Goal: Task Accomplishment & Management: Manage account settings

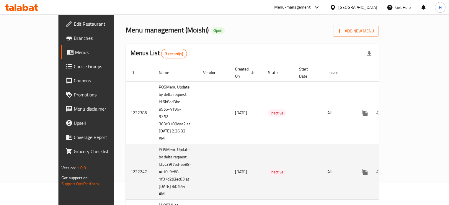
scroll to position [45, 0]
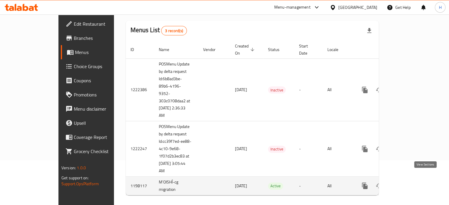
click at [415, 179] on link "enhanced table" at bounding box center [407, 186] width 14 height 14
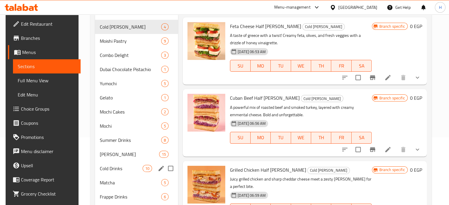
scroll to position [65, 0]
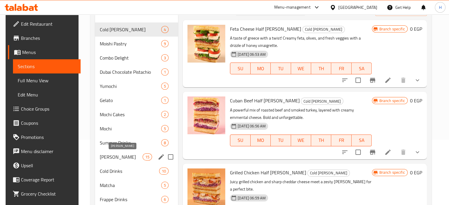
click at [119, 159] on span "Boba Drinks" at bounding box center [121, 157] width 43 height 7
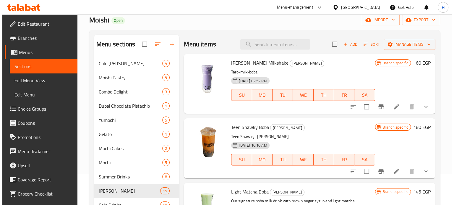
scroll to position [6, 0]
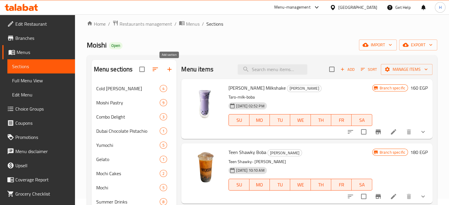
click at [167, 71] on icon "button" at bounding box center [169, 69] width 7 height 7
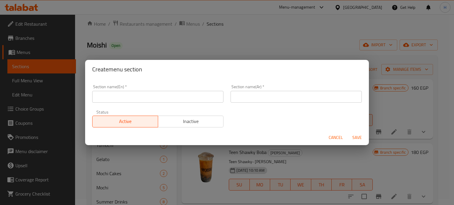
click at [130, 98] on input "text" at bounding box center [157, 97] width 131 height 12
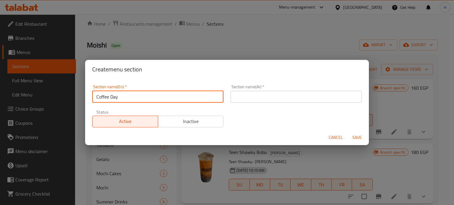
type input "Coffee Day"
click at [235, 96] on input "text" at bounding box center [295, 97] width 131 height 12
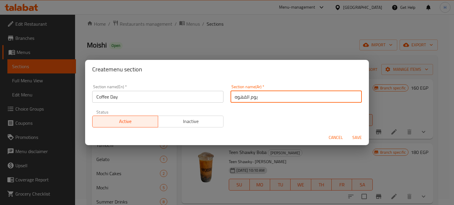
type input "يوم القهوه"
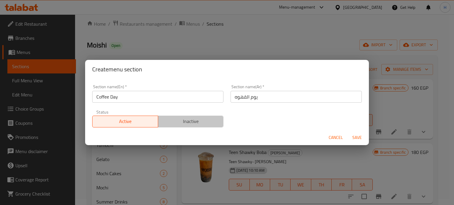
click at [206, 119] on span "Inactive" at bounding box center [190, 121] width 61 height 9
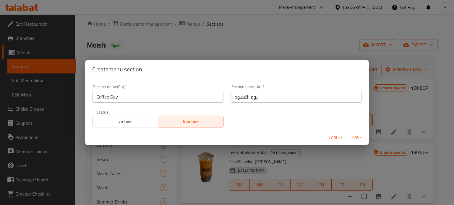
click at [354, 135] on span "Save" at bounding box center [357, 137] width 14 height 7
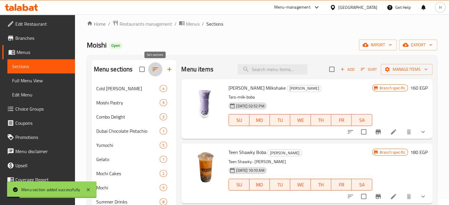
click at [157, 70] on icon "button" at bounding box center [155, 69] width 7 height 7
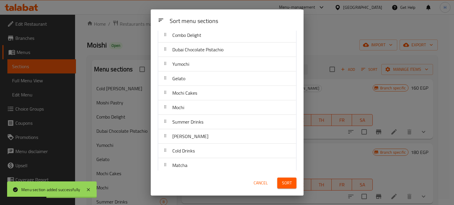
scroll to position [0, 0]
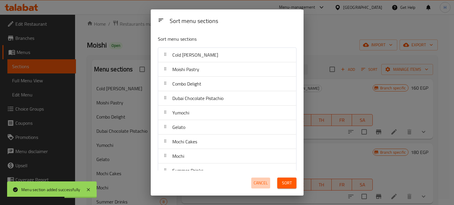
click at [263, 182] on span "Cancel" at bounding box center [260, 183] width 14 height 7
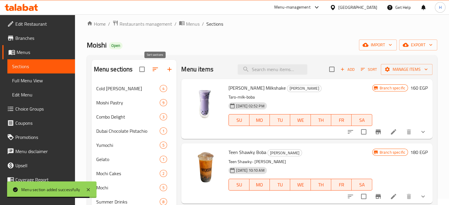
click at [153, 69] on icon "button" at bounding box center [155, 70] width 5 height 4
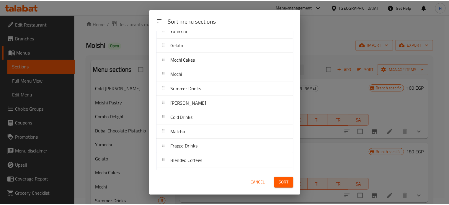
scroll to position [78, 0]
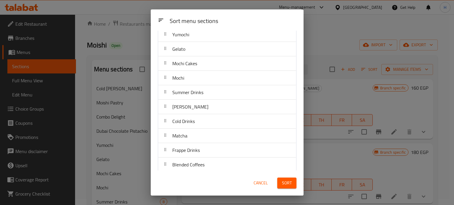
click at [259, 182] on span "Cancel" at bounding box center [260, 183] width 14 height 7
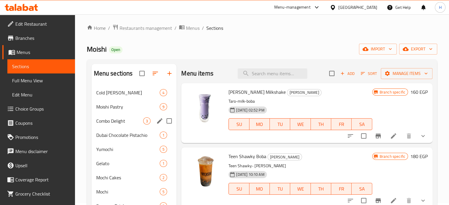
scroll to position [0, 0]
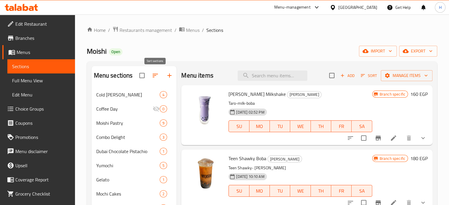
click at [156, 73] on icon "button" at bounding box center [155, 75] width 7 height 7
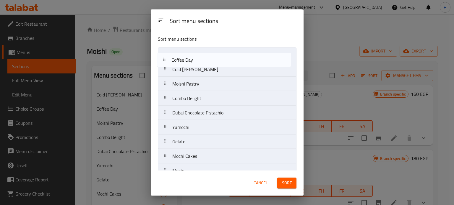
drag, startPoint x: 183, startPoint y: 71, endPoint x: 183, endPoint y: 59, distance: 12.4
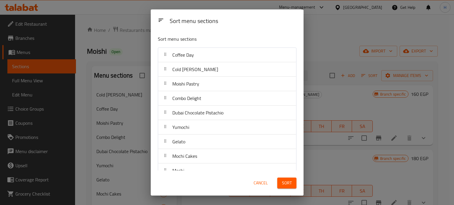
click at [285, 180] on span "Sort" at bounding box center [287, 183] width 10 height 7
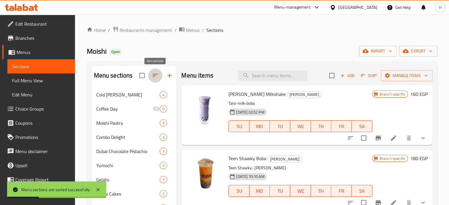
click at [154, 75] on icon "button" at bounding box center [155, 75] width 7 height 7
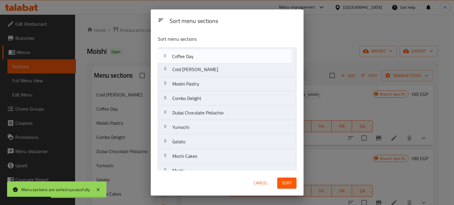
drag, startPoint x: 182, startPoint y: 70, endPoint x: 183, endPoint y: 55, distance: 14.5
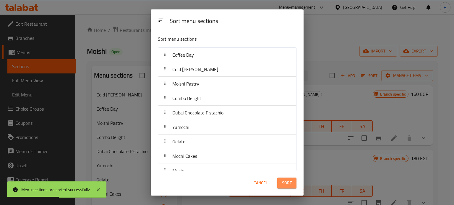
click at [288, 185] on span "Sort" at bounding box center [287, 183] width 10 height 7
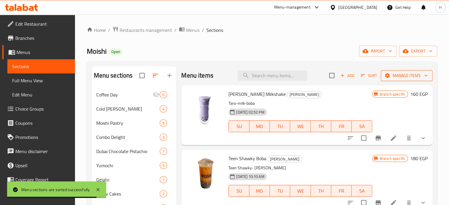
click at [402, 76] on span "Manage items" at bounding box center [407, 75] width 42 height 7
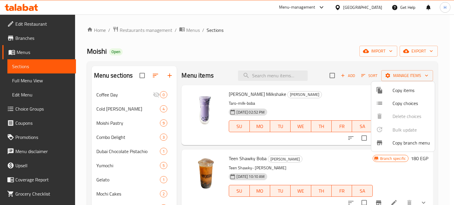
click at [404, 92] on span "Copy items" at bounding box center [411, 90] width 38 height 7
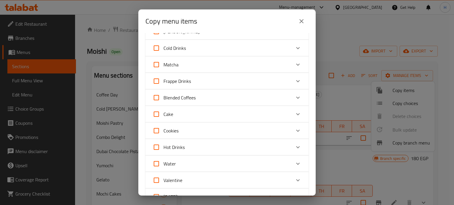
scroll to position [148, 0]
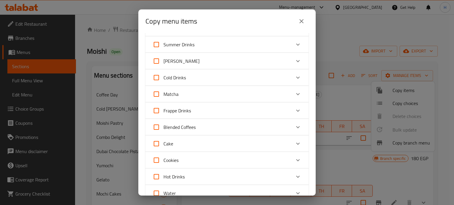
click at [294, 60] on icon "Expand" at bounding box center [297, 61] width 7 height 7
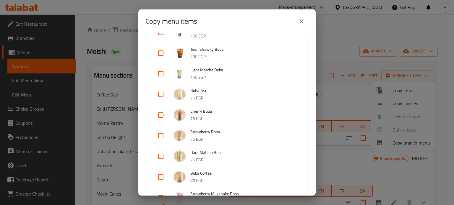
scroll to position [236, 0]
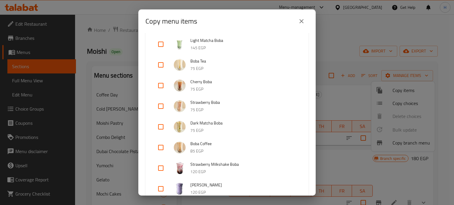
click at [162, 148] on input "checkbox" at bounding box center [161, 148] width 14 height 14
checkbox input "true"
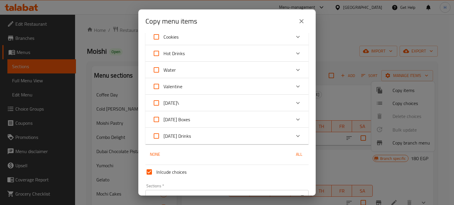
scroll to position [641, 0]
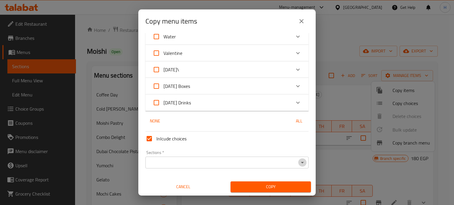
click at [300, 166] on icon "Open" at bounding box center [302, 162] width 7 height 7
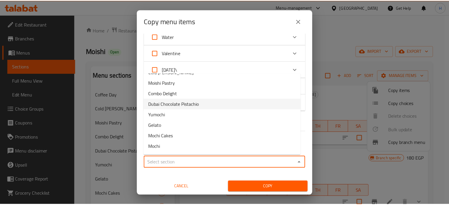
scroll to position [0, 0]
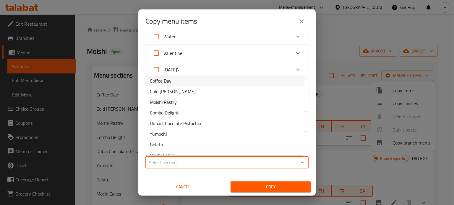
click at [164, 82] on span "Coffee Day" at bounding box center [161, 80] width 22 height 7
type input "Coffee Day"
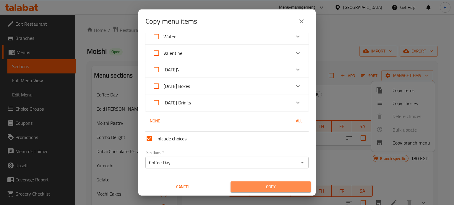
click at [268, 187] on span "Copy" at bounding box center [270, 186] width 71 height 7
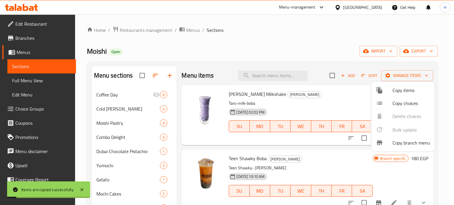
click at [116, 93] on div at bounding box center [227, 102] width 454 height 205
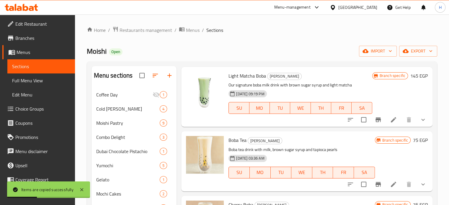
scroll to position [148, 0]
click at [118, 97] on span "Coffee Day" at bounding box center [116, 94] width 40 height 7
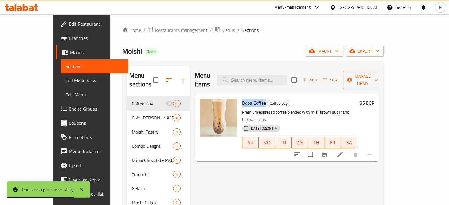
drag, startPoint x: 253, startPoint y: 94, endPoint x: 228, endPoint y: 94, distance: 25.1
click at [240, 97] on div "Boba Coffee Coffee Day Premium espresso coffee blended with milk, brown sugar a…" at bounding box center [300, 128] width 120 height 63
copy span "Boba Coffee"
click at [258, 78] on input "search" at bounding box center [252, 80] width 70 height 10
paste input "Boba Coffee"
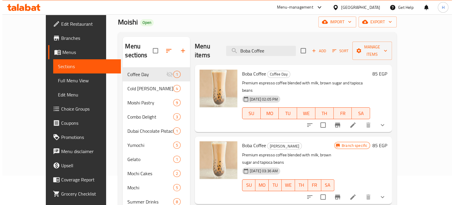
scroll to position [30, 0]
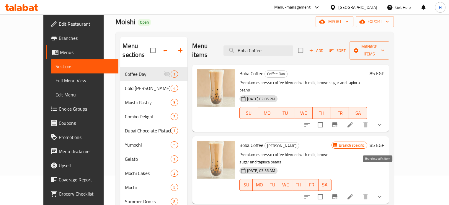
type input "Boba Coffee"
click at [342, 190] on button "Branch-specific-item" at bounding box center [335, 197] width 14 height 14
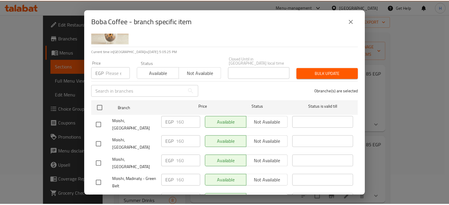
scroll to position [89, 0]
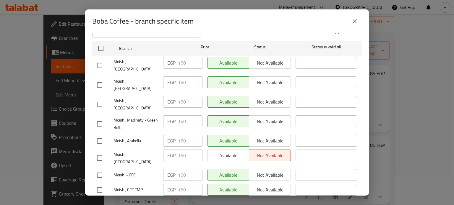
click at [352, 24] on icon "close" at bounding box center [354, 21] width 7 height 7
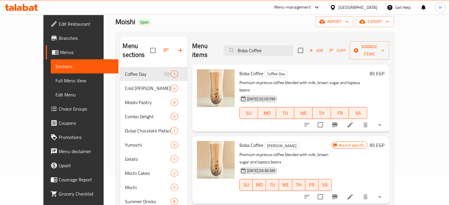
click at [384, 69] on h6 "85 EGP" at bounding box center [377, 73] width 15 height 8
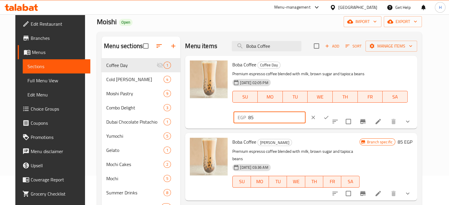
drag, startPoint x: 363, startPoint y: 69, endPoint x: 327, endPoint y: 68, distance: 36.0
click at [327, 68] on div "Boba Coffee Coffee Day Premium espresso coffee blended with milk, brown sugar a…" at bounding box center [322, 92] width 185 height 68
type input "160"
click at [333, 111] on button "ok" at bounding box center [326, 117] width 13 height 13
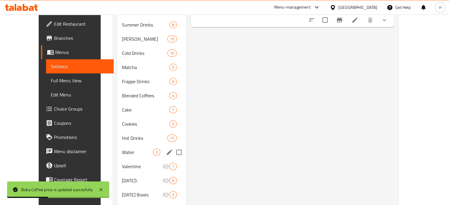
scroll to position [207, 0]
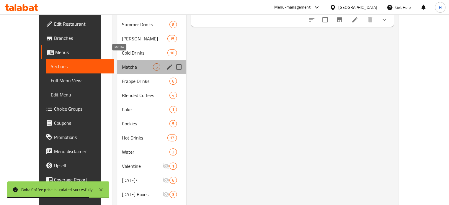
click at [122, 63] on span "Matcha" at bounding box center [137, 66] width 31 height 7
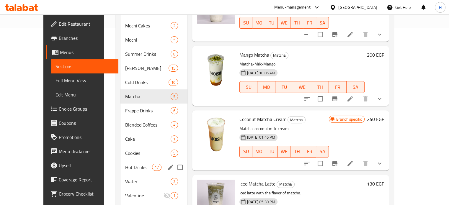
scroll to position [207, 0]
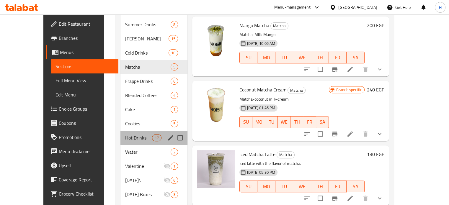
click at [120, 133] on div "Hot Drinks 17" at bounding box center [153, 138] width 67 height 14
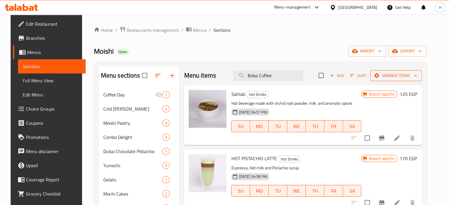
click at [402, 76] on span "Manage items" at bounding box center [396, 75] width 42 height 7
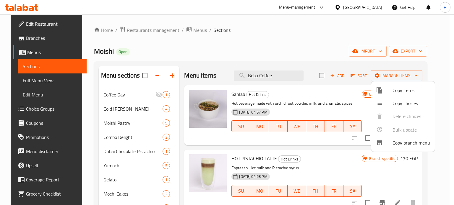
click at [405, 90] on span "Copy items" at bounding box center [411, 90] width 38 height 7
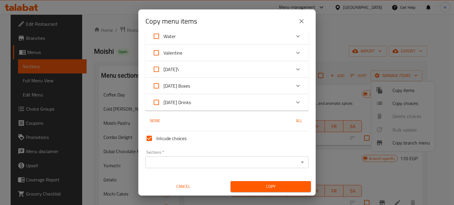
scroll to position [262, 0]
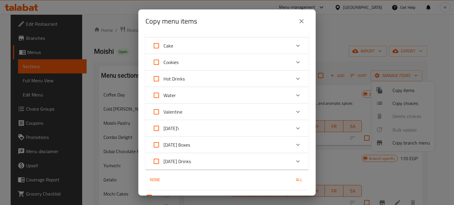
click at [294, 77] on icon "Expand" at bounding box center [297, 78] width 7 height 7
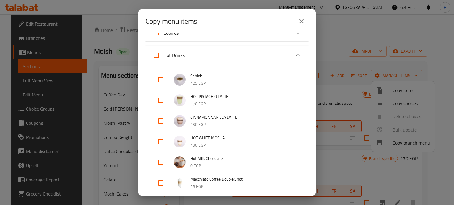
scroll to position [321, 0]
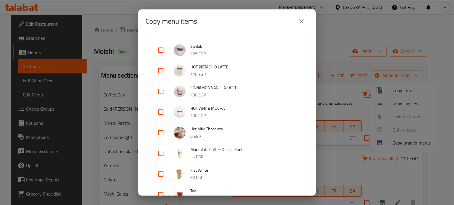
click at [162, 154] on input "checkbox" at bounding box center [161, 153] width 14 height 14
checkbox input "true"
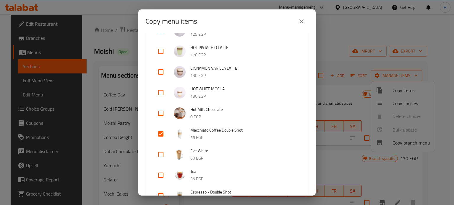
scroll to position [351, 0]
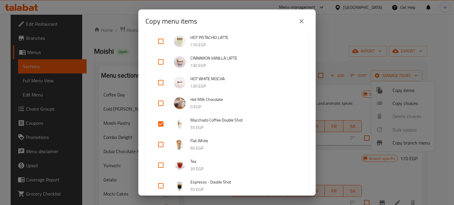
click at [159, 147] on input "checkbox" at bounding box center [161, 145] width 14 height 14
checkbox input "true"
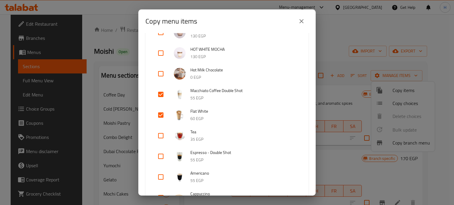
scroll to position [410, 0]
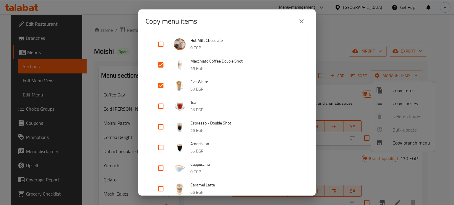
click at [159, 128] on input "checkbox" at bounding box center [161, 127] width 14 height 14
checkbox input "true"
click at [159, 147] on input "checkbox" at bounding box center [161, 148] width 14 height 14
checkbox input "true"
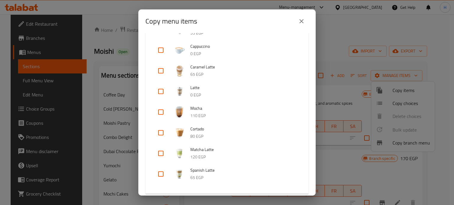
scroll to position [498, 0]
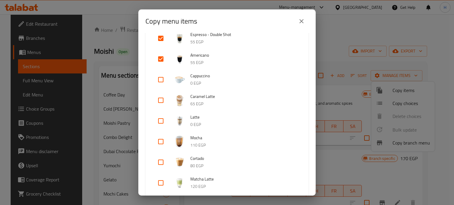
click at [159, 78] on input "checkbox" at bounding box center [161, 80] width 14 height 14
checkbox input "true"
click at [162, 100] on input "checkbox" at bounding box center [161, 100] width 14 height 14
checkbox input "true"
click at [159, 120] on input "checkbox" at bounding box center [161, 121] width 14 height 14
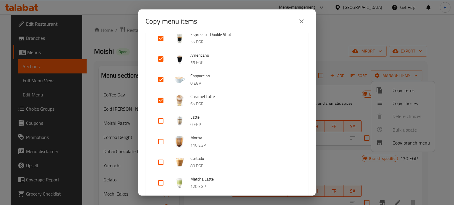
checkbox input "true"
click at [161, 141] on input "checkbox" at bounding box center [161, 142] width 14 height 14
checkbox input "true"
click at [162, 161] on input "checkbox" at bounding box center [161, 162] width 14 height 14
checkbox input "true"
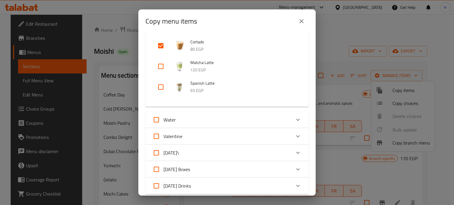
scroll to position [676, 0]
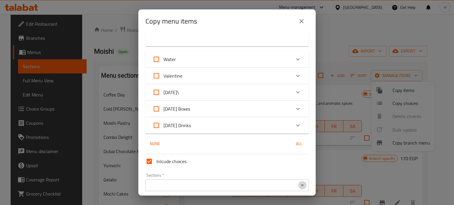
click at [299, 185] on icon "Open" at bounding box center [302, 185] width 7 height 7
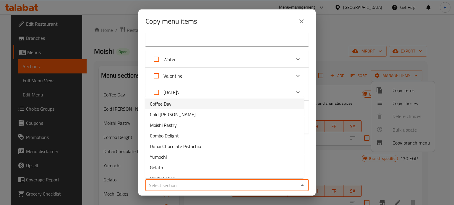
click at [169, 106] on span "Coffee Day" at bounding box center [161, 103] width 22 height 7
type input "Coffee Day"
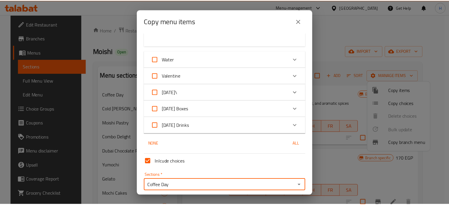
scroll to position [698, 0]
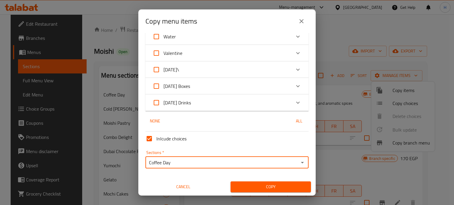
click at [267, 186] on span "Copy" at bounding box center [270, 186] width 71 height 7
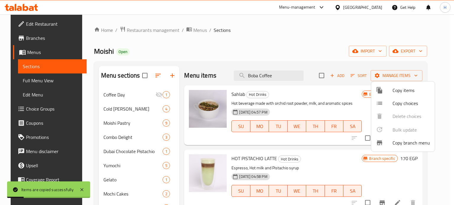
click at [114, 95] on div at bounding box center [227, 102] width 454 height 205
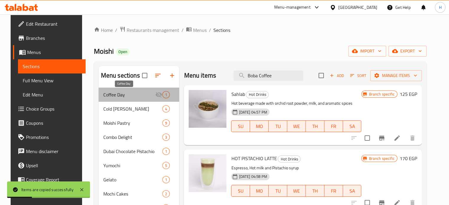
click at [112, 94] on span "Coffee Day" at bounding box center [129, 94] width 52 height 7
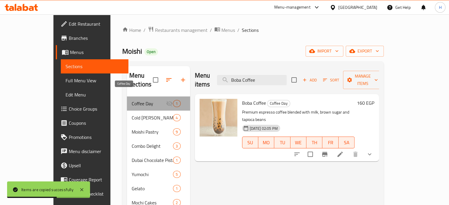
click at [139, 100] on span "Coffee Day" at bounding box center [149, 103] width 34 height 7
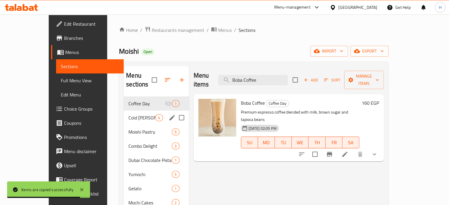
click at [128, 114] on span "Cold [PERSON_NAME]" at bounding box center [141, 117] width 27 height 7
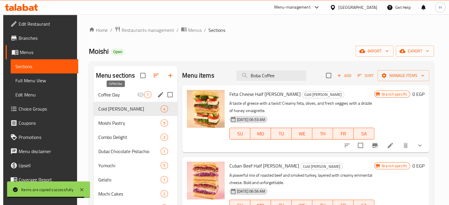
click at [115, 97] on span "Coffee Day" at bounding box center [117, 94] width 39 height 7
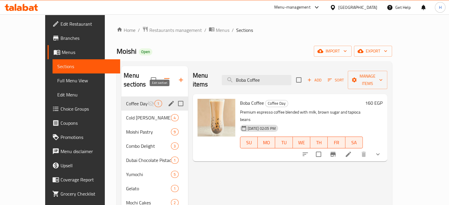
click at [168, 100] on icon "edit" at bounding box center [171, 103] width 7 height 7
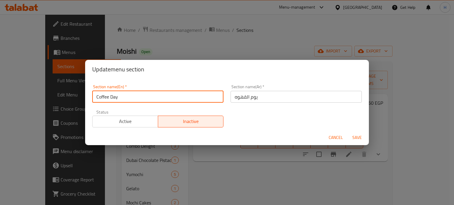
click at [97, 97] on input "Coffee Day" at bounding box center [157, 97] width 131 height 12
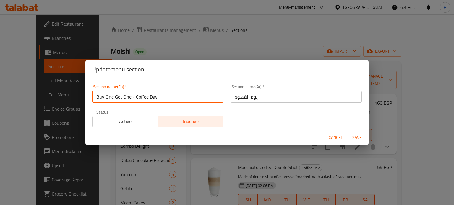
type input "Buy One Get One - Coffee Day"
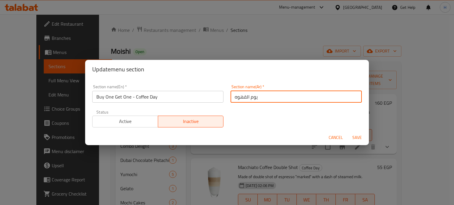
click at [230, 97] on input "يوم القهوه" at bounding box center [295, 97] width 131 height 12
type input "أشترى 1 و أحصل على 1 - يوم القهوه"
click at [356, 138] on span "Save" at bounding box center [357, 137] width 14 height 7
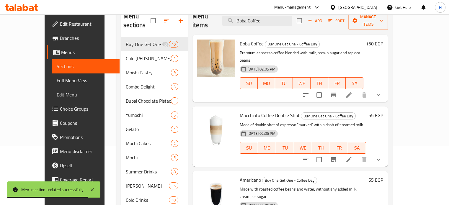
scroll to position [50, 0]
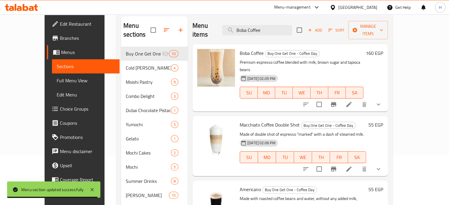
drag, startPoint x: 280, startPoint y: 26, endPoint x: 202, endPoint y: 27, distance: 78.0
click at [202, 27] on div "Menu items Boba Coffee Add Sort Manage items" at bounding box center [290, 30] width 195 height 28
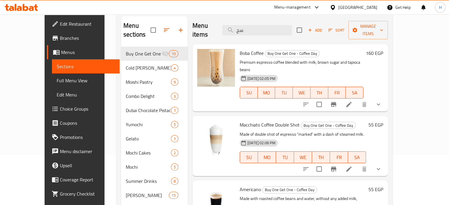
type input "س"
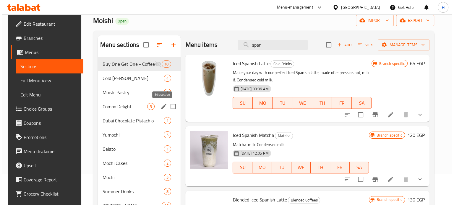
scroll to position [20, 0]
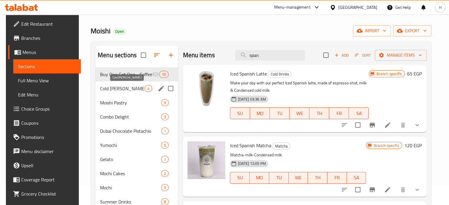
type input "span"
click at [110, 89] on span "Cold [PERSON_NAME]" at bounding box center [122, 88] width 45 height 7
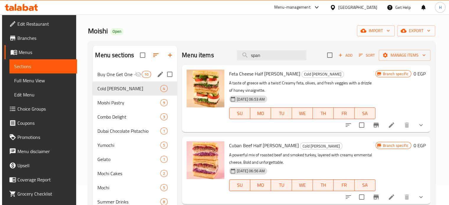
click at [115, 77] on span "Buy One Get One - Coffee Day" at bounding box center [115, 74] width 37 height 7
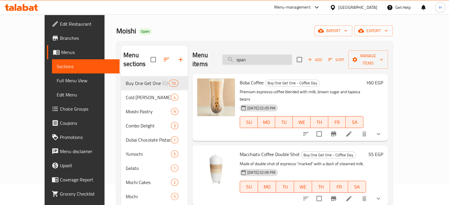
click at [268, 55] on input "span" at bounding box center [257, 60] width 70 height 10
click at [383, 55] on span "Manage items" at bounding box center [368, 59] width 30 height 15
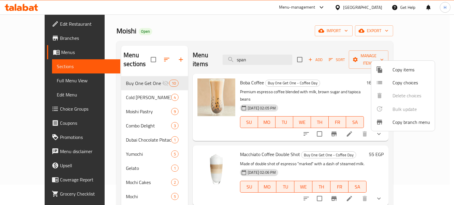
click at [404, 70] on span "Copy items" at bounding box center [411, 69] width 38 height 7
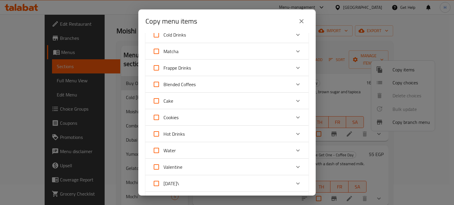
scroll to position [262, 0]
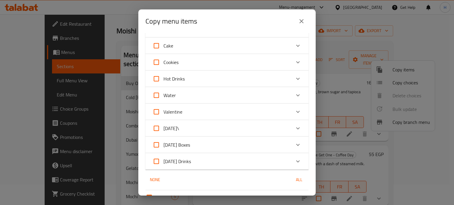
click at [291, 79] on div "Expand" at bounding box center [298, 79] width 14 height 14
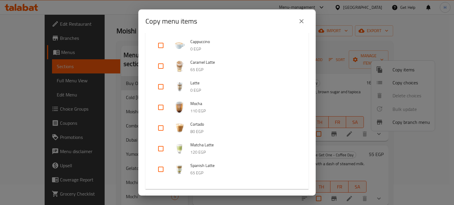
scroll to position [558, 0]
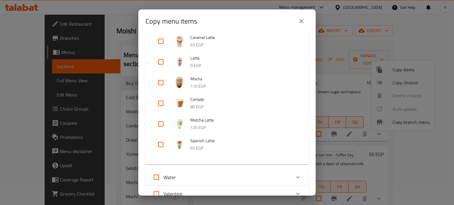
click at [160, 144] on input "checkbox" at bounding box center [161, 145] width 14 height 14
checkbox input "true"
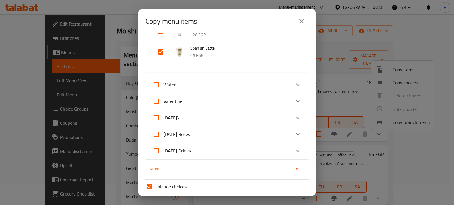
scroll to position [676, 0]
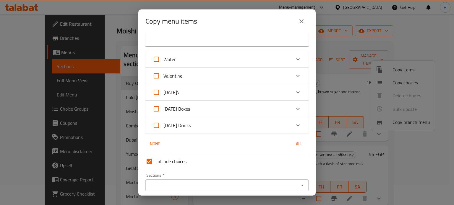
click at [301, 185] on icon "Open" at bounding box center [302, 185] width 3 height 1
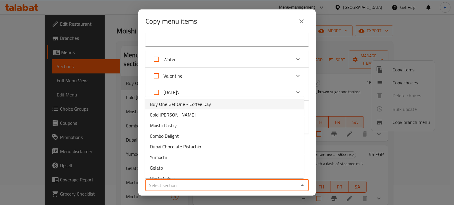
click at [172, 107] on span "Buy One Get One - Coffee Day" at bounding box center [180, 104] width 61 height 7
type input "Buy One Get One - Coffee Day"
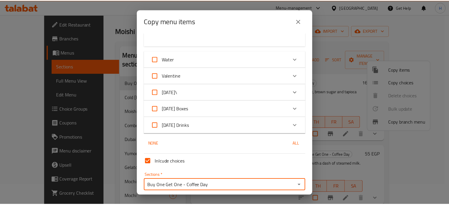
scroll to position [698, 0]
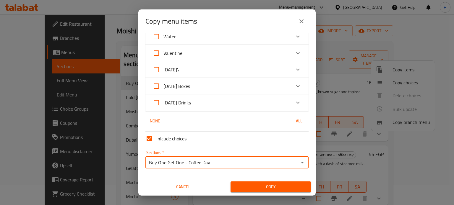
click at [301, 185] on span "Copy" at bounding box center [270, 186] width 71 height 7
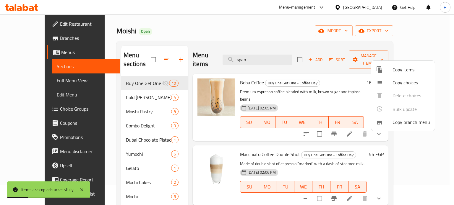
click at [112, 86] on div at bounding box center [227, 102] width 454 height 205
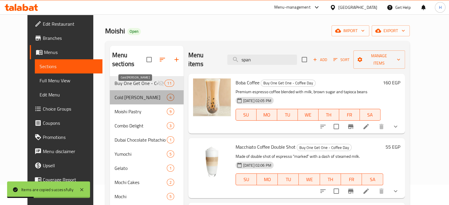
click at [115, 94] on span "Cold [PERSON_NAME]" at bounding box center [141, 97] width 52 height 7
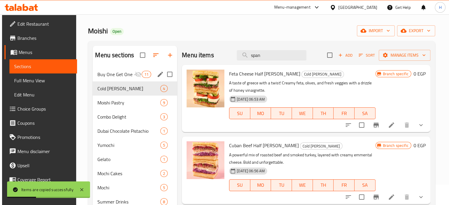
click at [114, 78] on div "Buy One Get One - Coffee Day 11" at bounding box center [135, 74] width 84 height 14
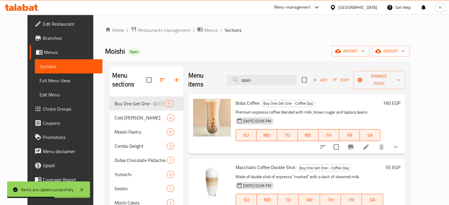
drag, startPoint x: 265, startPoint y: 77, endPoint x: 234, endPoint y: 77, distance: 31.9
click at [234, 77] on div "Menu items span Add Sort Manage items" at bounding box center [296, 80] width 217 height 28
drag, startPoint x: 288, startPoint y: 157, endPoint x: 227, endPoint y: 157, distance: 60.8
click at [233, 161] on div "Macchiato Coffee Double Shot Buy One Get One - Coffee Day Made of double shot o…" at bounding box center [309, 188] width 152 height 55
copy span "Macchiato Coffee Double Shot"
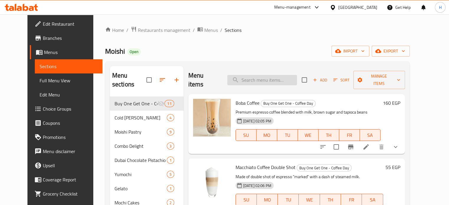
click at [263, 75] on input "search" at bounding box center [262, 80] width 70 height 10
paste input "Macchiato Coffee Double Shot"
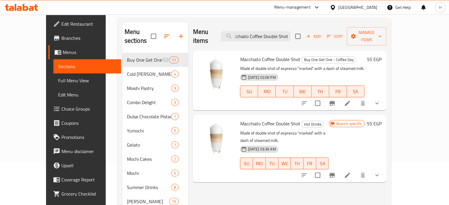
scroll to position [59, 0]
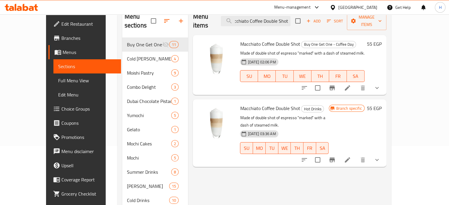
type input "Macchiato Coffee Double Shot"
click at [339, 153] on button "Branch-specific-item" at bounding box center [332, 160] width 14 height 14
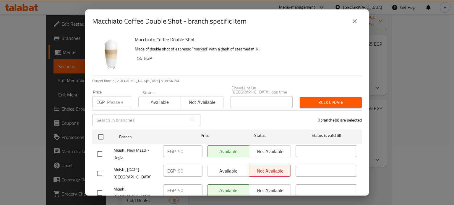
click at [352, 24] on icon "close" at bounding box center [354, 21] width 7 height 7
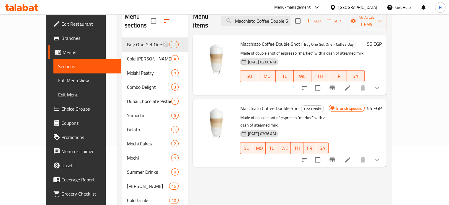
click at [382, 40] on h6 "55 EGP" at bounding box center [374, 44] width 15 height 8
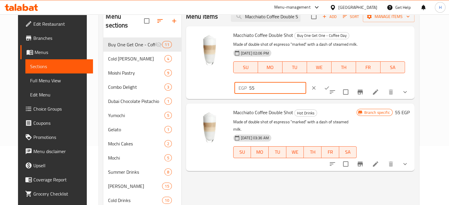
drag, startPoint x: 361, startPoint y: 40, endPoint x: 319, endPoint y: 40, distance: 42.2
click at [319, 40] on div "Macchiato Coffee Double Shot Buy One Get One - Coffee Day Made of double shot o…" at bounding box center [321, 63] width 181 height 68
type input "90"
click at [333, 82] on button "ok" at bounding box center [326, 88] width 13 height 13
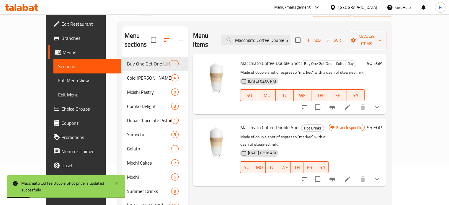
scroll to position [30, 0]
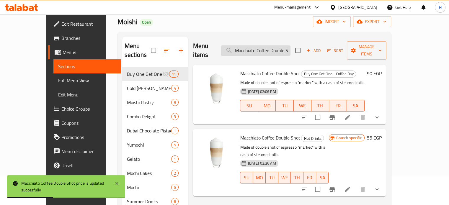
click at [291, 46] on input "Macchiato Coffee Double Shot" at bounding box center [256, 50] width 70 height 10
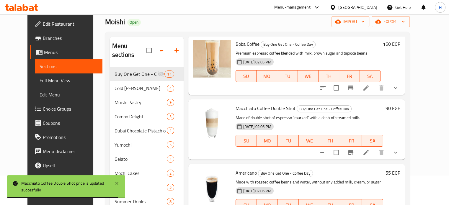
click at [240, 169] on span "Americano" at bounding box center [246, 173] width 21 height 9
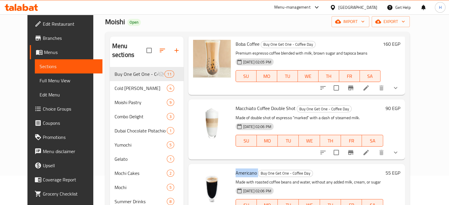
click at [240, 169] on span "Americano" at bounding box center [246, 173] width 21 height 9
copy h6 "Americano"
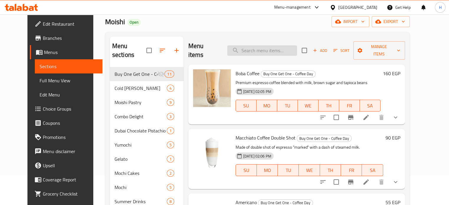
click at [265, 45] on input "search" at bounding box center [262, 50] width 70 height 10
paste input "Americano"
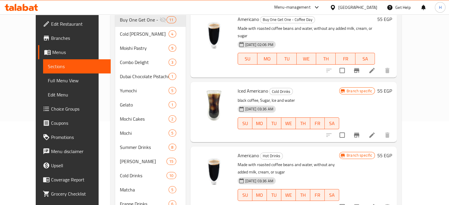
scroll to position [118, 0]
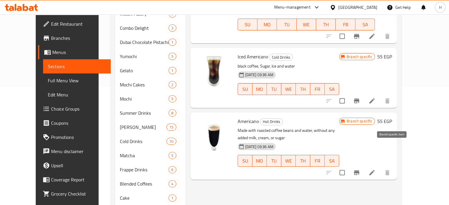
type input "Americano"
click at [360, 169] on icon "Branch-specific-item" at bounding box center [356, 172] width 7 height 7
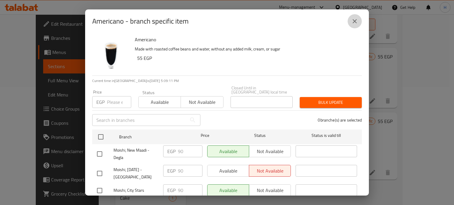
click at [354, 24] on icon "close" at bounding box center [354, 21] width 7 height 7
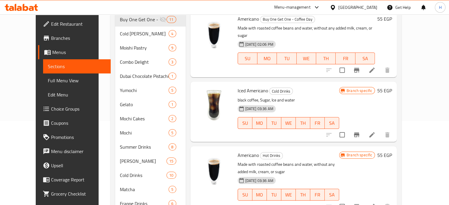
scroll to position [30, 0]
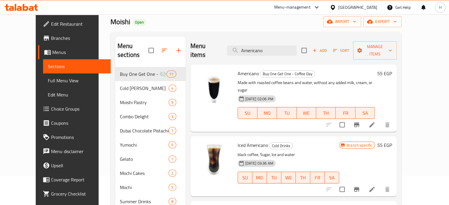
click at [392, 69] on h6 "55 EGP" at bounding box center [384, 73] width 15 height 8
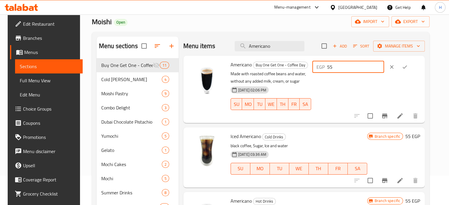
drag, startPoint x: 372, startPoint y: 68, endPoint x: 333, endPoint y: 67, distance: 39.0
click at [333, 67] on div "EGP 55 ​" at bounding box center [348, 67] width 72 height 12
type input "90"
click at [408, 68] on icon "ok" at bounding box center [405, 67] width 6 height 6
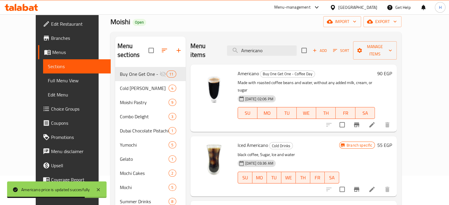
drag, startPoint x: 281, startPoint y: 45, endPoint x: 229, endPoint y: 45, distance: 52.0
click at [229, 45] on div "Menu items Americano Add Sort Manage items" at bounding box center [293, 51] width 207 height 28
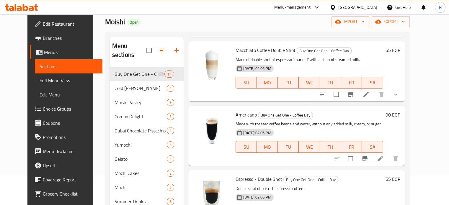
scroll to position [89, 0]
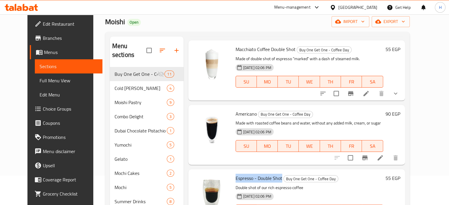
copy span "Espresso - Double Shot"
drag, startPoint x: 274, startPoint y: 170, endPoint x: 229, endPoint y: 169, distance: 45.2
click at [236, 174] on span "Espresso - Double Shot" at bounding box center [259, 178] width 47 height 9
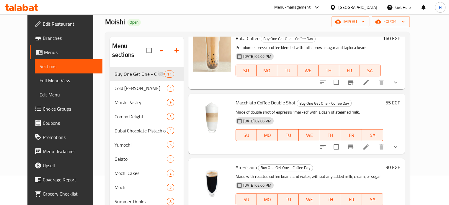
scroll to position [0, 0]
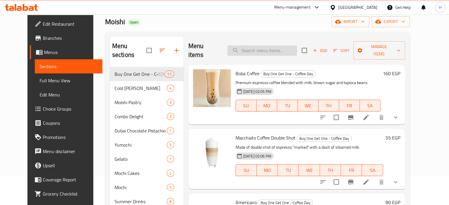
click at [260, 45] on input "search" at bounding box center [262, 50] width 70 height 10
paste input "Espresso - Double Shot"
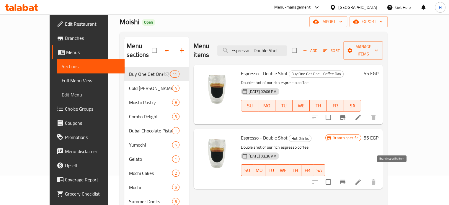
type input "Espresso - Double Shot"
click at [346, 179] on icon "Branch-specific-item" at bounding box center [342, 182] width 7 height 7
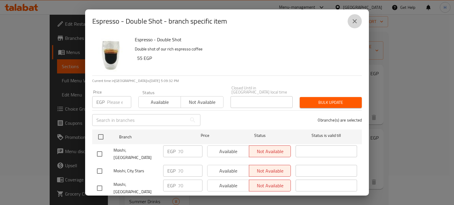
click at [353, 19] on icon "close" at bounding box center [354, 21] width 4 height 4
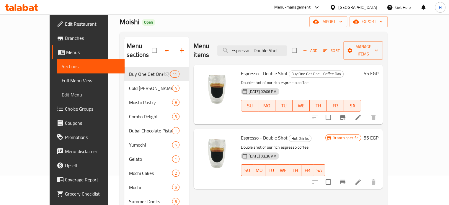
click at [378, 69] on h6 "55 EGP" at bounding box center [371, 73] width 15 height 8
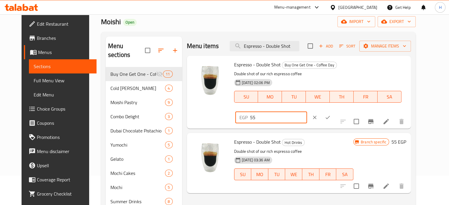
click at [307, 112] on input "55" at bounding box center [278, 118] width 57 height 12
drag, startPoint x: 356, startPoint y: 67, endPoint x: 334, endPoint y: 67, distance: 21.3
click at [307, 112] on div "EGP 55 ​" at bounding box center [271, 118] width 72 height 12
type input "70"
click at [331, 115] on icon "ok" at bounding box center [328, 118] width 6 height 6
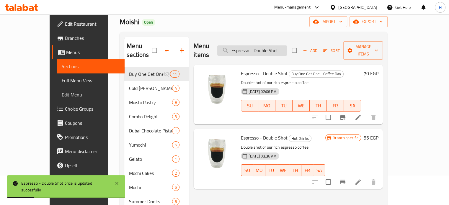
click at [272, 45] on input "Espresso - Double Shot" at bounding box center [252, 50] width 70 height 10
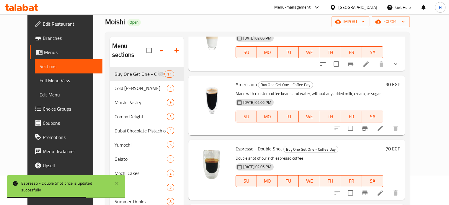
scroll to position [177, 0]
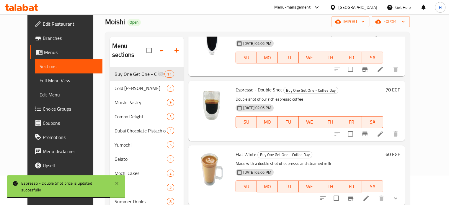
click at [242, 150] on span "Flat White" at bounding box center [246, 154] width 21 height 9
copy h6 "Flat White"
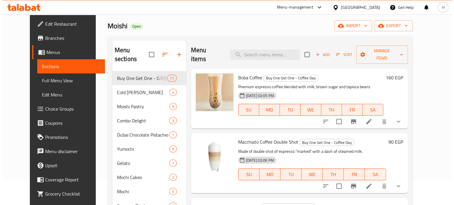
scroll to position [0, 0]
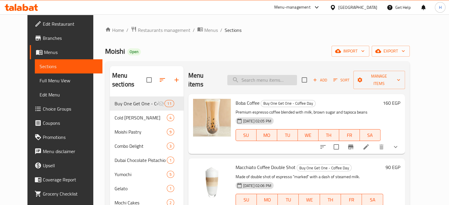
click at [268, 75] on input "search" at bounding box center [262, 80] width 70 height 10
paste input "Flat White"
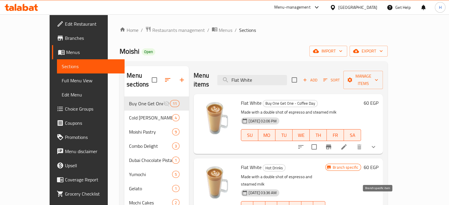
type input "Flat White"
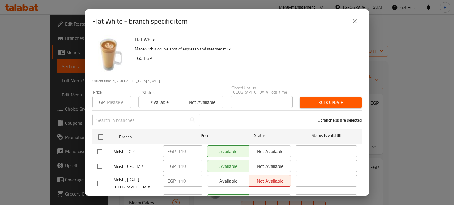
click at [357, 19] on icon "close" at bounding box center [354, 21] width 7 height 7
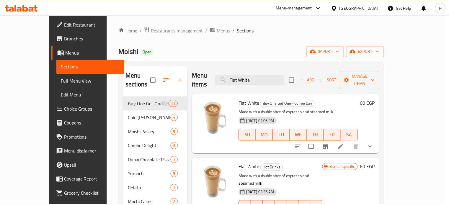
scroll to position [5, 0]
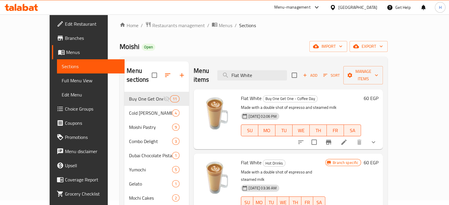
click at [378, 94] on h6 "60 EGP" at bounding box center [371, 98] width 15 height 8
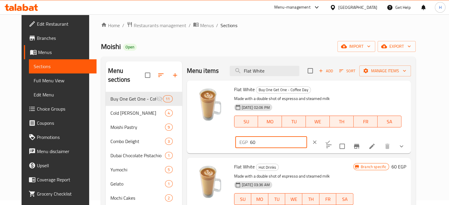
drag, startPoint x: 367, startPoint y: 94, endPoint x: 321, endPoint y: 93, distance: 46.7
click at [321, 93] on div "Flat White Buy One Get One - Coffee Day Made with a double shot of espresso and…" at bounding box center [320, 117] width 177 height 68
type input "110"
click at [331, 139] on icon "ok" at bounding box center [328, 142] width 6 height 6
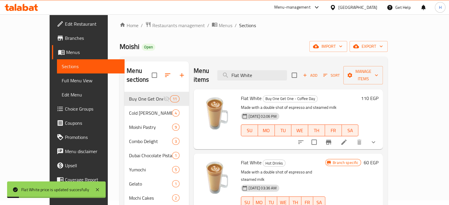
drag, startPoint x: 281, startPoint y: 70, endPoint x: 232, endPoint y: 70, distance: 49.9
click at [232, 70] on div "Menu items Flat White Add Sort Manage items" at bounding box center [288, 75] width 189 height 28
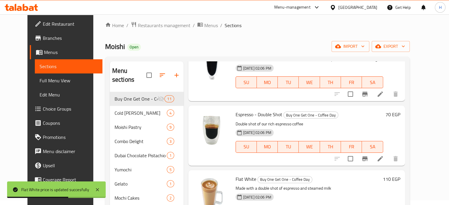
scroll to position [266, 0]
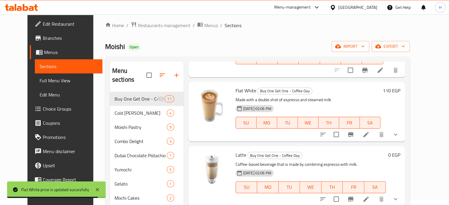
click at [237, 151] on span "Latte" at bounding box center [241, 155] width 11 height 9
copy span "Latte"
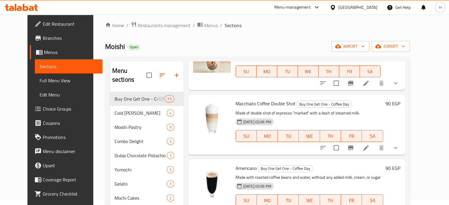
scroll to position [0, 0]
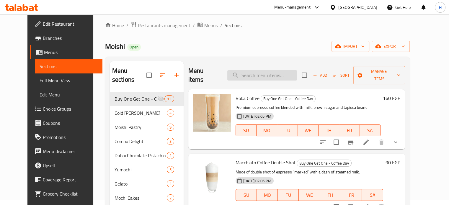
click at [262, 70] on input "search" at bounding box center [262, 75] width 70 height 10
paste input "Latte"
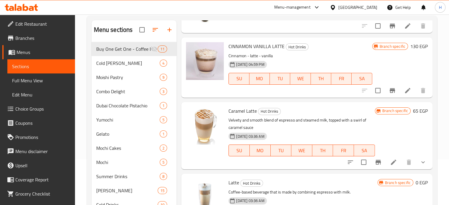
scroll to position [93, 0]
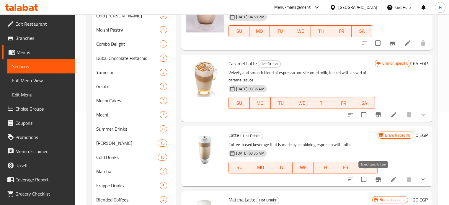
type input "Latte"
click at [376, 177] on icon "Branch-specific-item" at bounding box center [378, 179] width 5 height 5
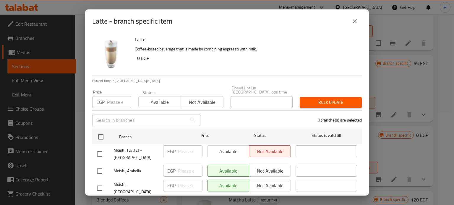
click at [349, 24] on button "close" at bounding box center [354, 21] width 14 height 14
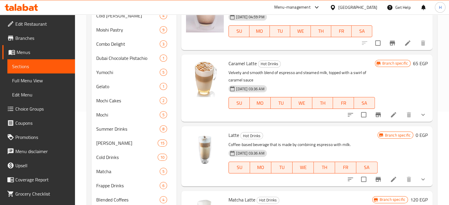
scroll to position [152, 0]
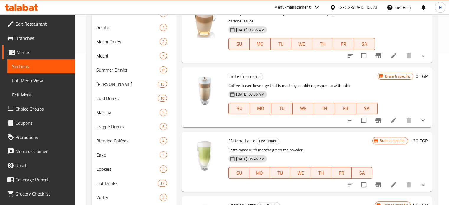
click at [420, 120] on icon "show more" at bounding box center [423, 120] width 7 height 7
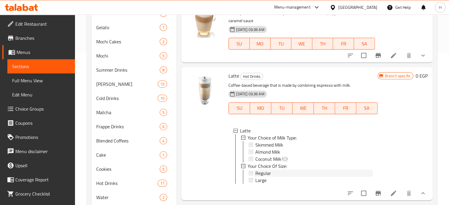
click at [265, 175] on span "Regular" at bounding box center [263, 173] width 16 height 7
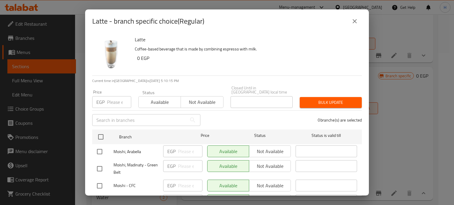
click at [354, 25] on button "close" at bounding box center [354, 21] width 14 height 14
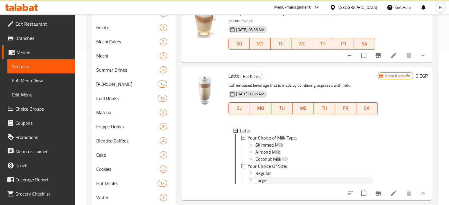
click at [266, 179] on div "Large" at bounding box center [313, 180] width 117 height 7
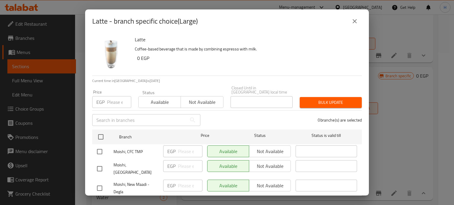
click at [351, 26] on button "close" at bounding box center [354, 21] width 14 height 14
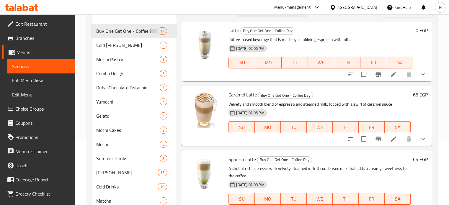
scroll to position [64, 0]
click at [420, 76] on icon "show more" at bounding box center [423, 74] width 7 height 7
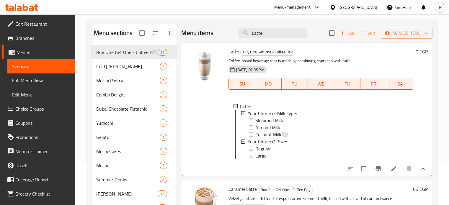
scroll to position [5, 0]
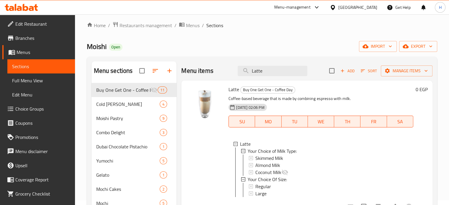
drag, startPoint x: 266, startPoint y: 69, endPoint x: 214, endPoint y: 70, distance: 52.0
click at [214, 70] on div "Menu items Latte Add Sort Manage items" at bounding box center [306, 70] width 251 height 19
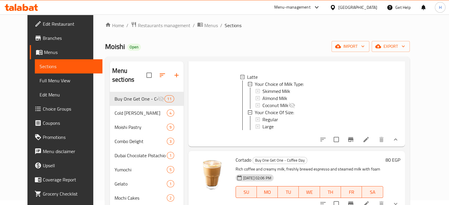
scroll to position [443, 0]
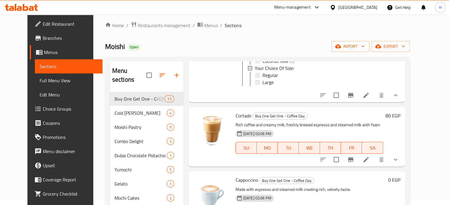
click at [236, 112] on span "Cortado" at bounding box center [244, 115] width 16 height 9
copy h6 "Cortado"
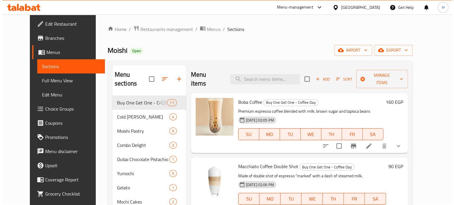
scroll to position [0, 0]
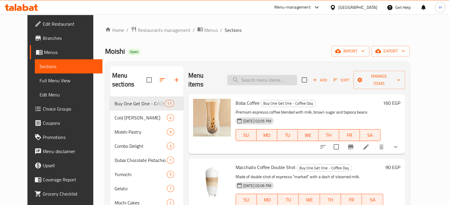
click at [267, 75] on input "search" at bounding box center [262, 80] width 70 height 10
paste input "Cortado"
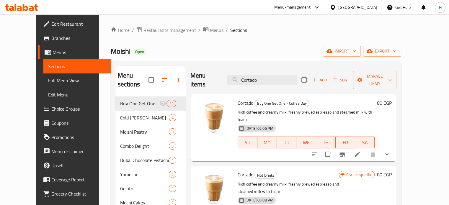
type input "Cortado"
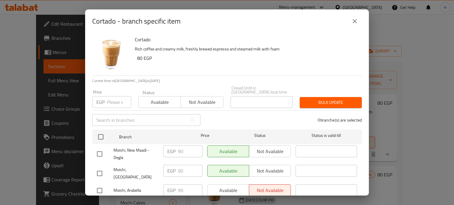
click at [352, 23] on icon "close" at bounding box center [354, 21] width 7 height 7
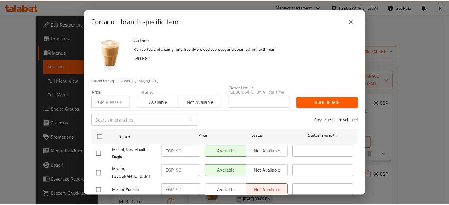
scroll to position [5, 0]
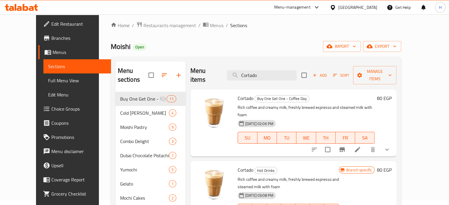
click at [392, 94] on h6 "80 EGP" at bounding box center [384, 98] width 15 height 8
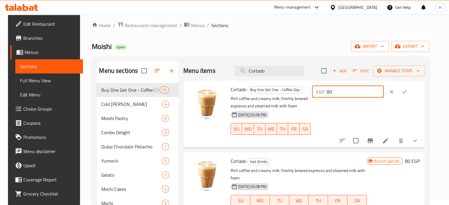
drag, startPoint x: 357, startPoint y: 92, endPoint x: 339, endPoint y: 92, distance: 18.0
click at [339, 92] on div "EGP 80 ​" at bounding box center [348, 92] width 72 height 12
type input "90"
click at [411, 91] on button "ok" at bounding box center [404, 91] width 13 height 13
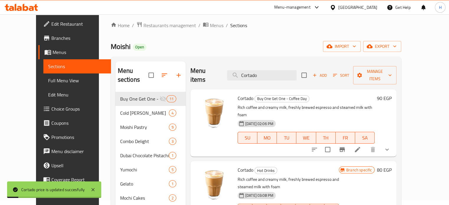
drag, startPoint x: 244, startPoint y: 72, endPoint x: 232, endPoint y: 72, distance: 12.4
click at [232, 72] on div "Menu items Cortado Add Sort Manage items" at bounding box center [293, 75] width 206 height 28
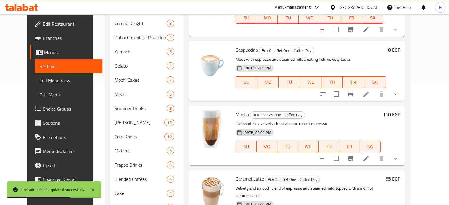
scroll to position [293, 0]
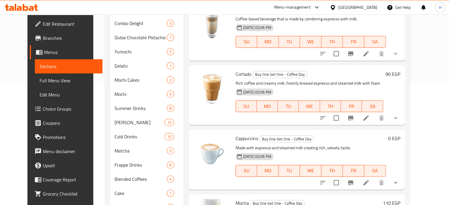
click at [246, 134] on span "Cappuccino" at bounding box center [247, 138] width 22 height 9
copy span "Cappuccino"
click at [399, 179] on icon "show more" at bounding box center [395, 182] width 7 height 7
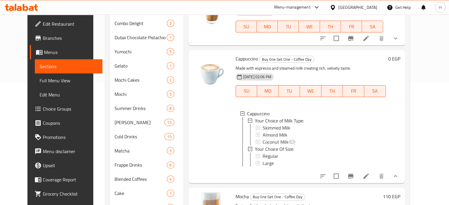
scroll to position [382, 0]
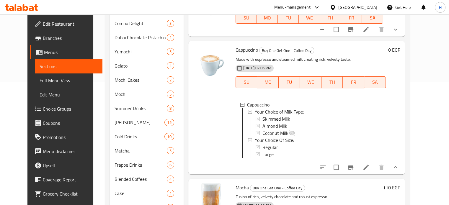
click at [399, 164] on icon "show more" at bounding box center [395, 167] width 7 height 7
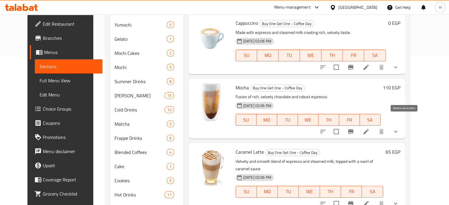
scroll to position [152, 0]
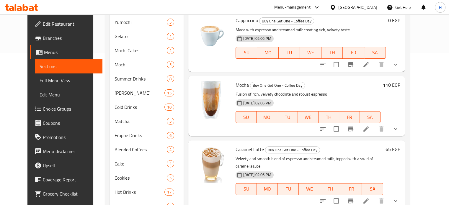
click at [236, 81] on span "Mocha" at bounding box center [242, 85] width 13 height 9
copy h6 "Mocha"
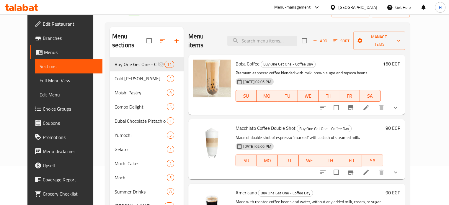
scroll to position [0, 0]
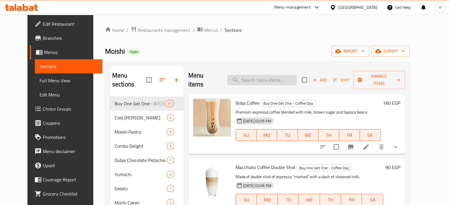
click at [265, 76] on input "search" at bounding box center [262, 80] width 70 height 10
paste input "Mocha"
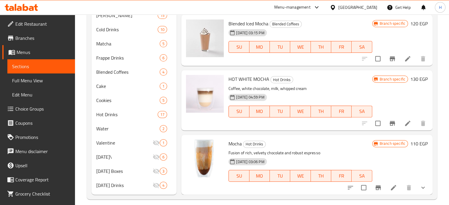
scroll to position [227, 0]
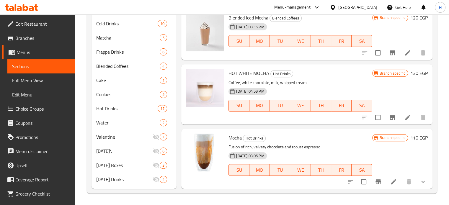
type input "Mocha"
click at [376, 180] on icon "Branch-specific-item" at bounding box center [378, 182] width 5 height 5
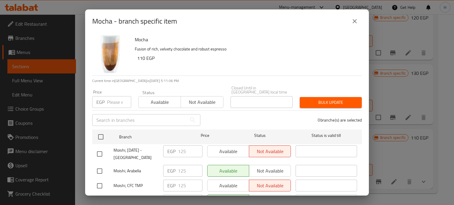
click at [351, 23] on icon "close" at bounding box center [354, 21] width 7 height 7
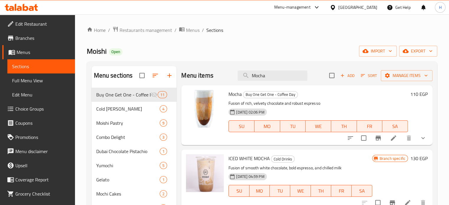
scroll to position [0, 0]
click at [410, 94] on h6 "110 EGP" at bounding box center [418, 94] width 17 height 8
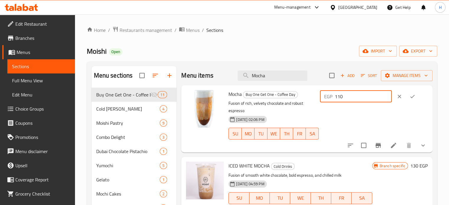
drag, startPoint x: 366, startPoint y: 94, endPoint x: 317, endPoint y: 94, distance: 49.0
click at [317, 94] on div "Mocha Buy One Get One - Coffee Day Fusion of rich, velvety chocolate and robust…" at bounding box center [328, 119] width 204 height 63
type input "125"
click at [410, 96] on icon "ok" at bounding box center [413, 97] width 6 height 6
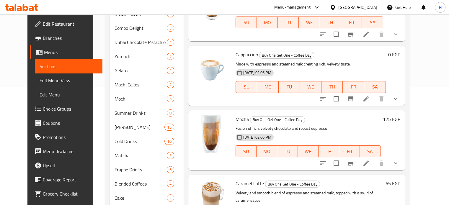
scroll to position [207, 0]
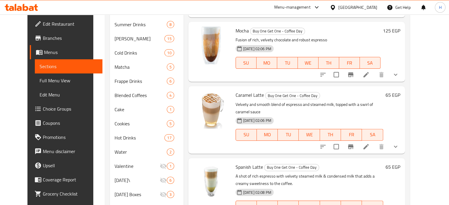
click at [242, 91] on span "Caramel Latte" at bounding box center [250, 95] width 28 height 9
copy h6 "Caramel Latte"
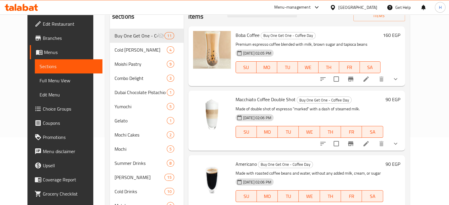
scroll to position [0, 0]
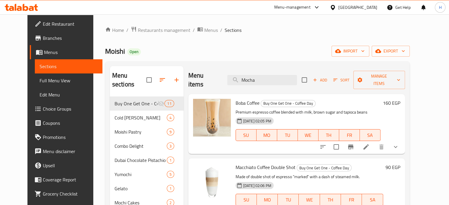
drag, startPoint x: 267, startPoint y: 74, endPoint x: 226, endPoint y: 74, distance: 40.8
click at [226, 74] on div "Menu items Mocha Add Sort Manage items" at bounding box center [296, 80] width 217 height 28
paste input "Caramel Latte"
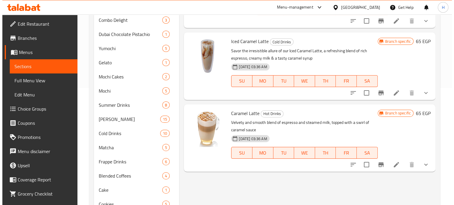
scroll to position [118, 0]
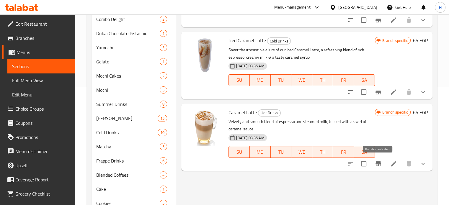
type input "Caramel Latte"
click at [377, 160] on icon "Branch-specific-item" at bounding box center [378, 163] width 7 height 7
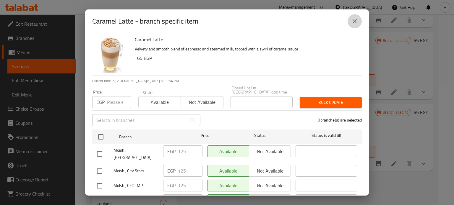
click at [353, 25] on button "close" at bounding box center [354, 21] width 14 height 14
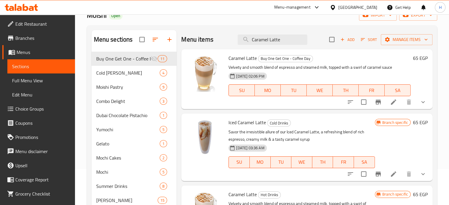
scroll to position [0, 0]
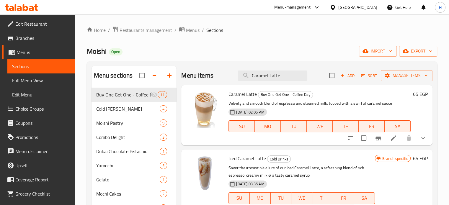
click at [419, 94] on h6 "65 EGP" at bounding box center [420, 94] width 15 height 8
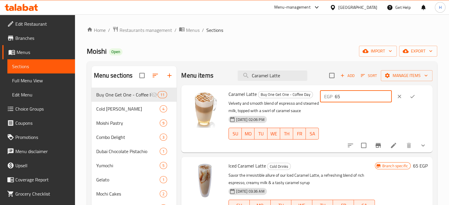
drag, startPoint x: 377, startPoint y: 98, endPoint x: 331, endPoint y: 97, distance: 45.8
click at [331, 97] on div "Caramel Latte Buy One Get One - Coffee Day Velvety and smooth blend of espresso…" at bounding box center [328, 119] width 204 height 63
type input "125"
click at [415, 94] on icon "ok" at bounding box center [413, 97] width 6 height 6
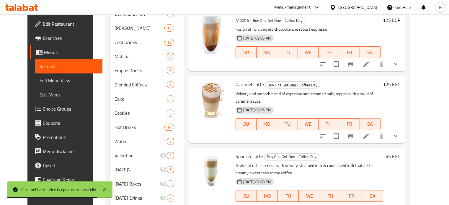
scroll to position [227, 0]
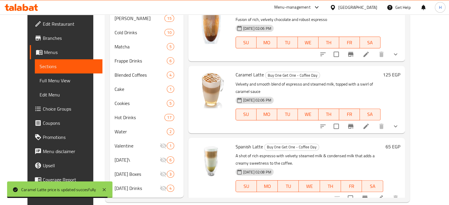
click at [245, 142] on span "Spanish Latte" at bounding box center [249, 146] width 27 height 9
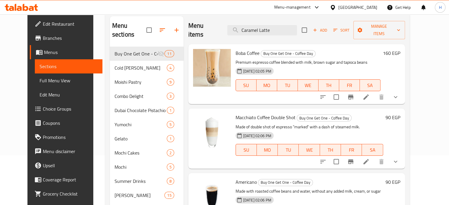
scroll to position [10, 0]
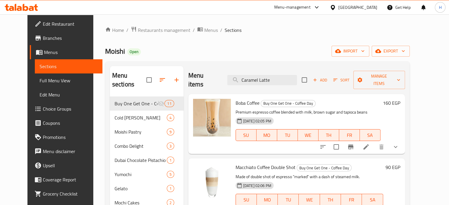
drag, startPoint x: 287, startPoint y: 75, endPoint x: 227, endPoint y: 73, distance: 60.3
click at [227, 73] on div "Menu items Caramel Latte Add Sort Manage items" at bounding box center [296, 80] width 217 height 28
paste input "Spanish Latte"
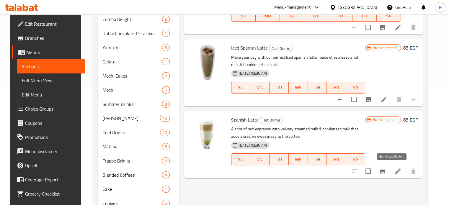
type input "Spanish Latte"
click at [385, 169] on icon "Branch-specific-item" at bounding box center [382, 171] width 5 height 5
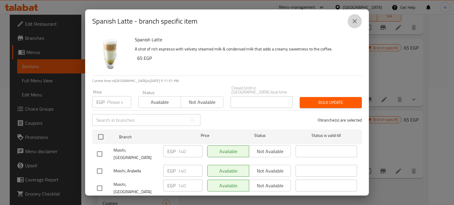
click at [356, 24] on icon "close" at bounding box center [354, 21] width 7 height 7
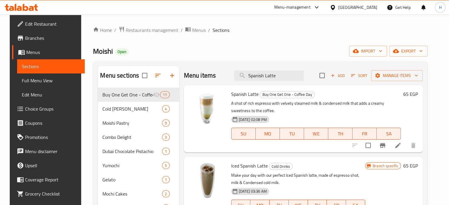
click at [415, 93] on h6 "65 EGP" at bounding box center [410, 94] width 15 height 8
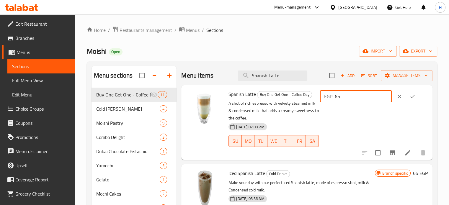
drag, startPoint x: 359, startPoint y: 99, endPoint x: 334, endPoint y: 97, distance: 24.6
click at [334, 97] on div "EGP 65 ​" at bounding box center [356, 97] width 72 height 12
type input "140"
click at [415, 97] on icon "ok" at bounding box center [413, 97] width 6 height 6
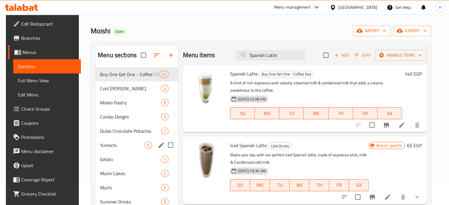
scroll to position [79, 0]
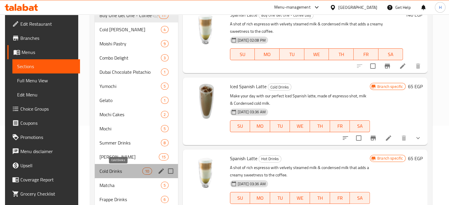
click at [116, 169] on span "Cold Drinks" at bounding box center [121, 171] width 43 height 7
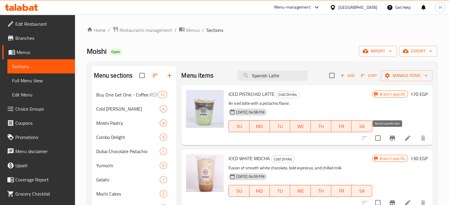
click at [390, 137] on icon "Branch-specific-item" at bounding box center [392, 138] width 7 height 7
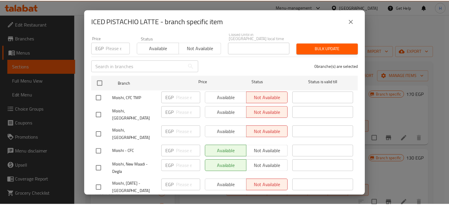
scroll to position [89, 0]
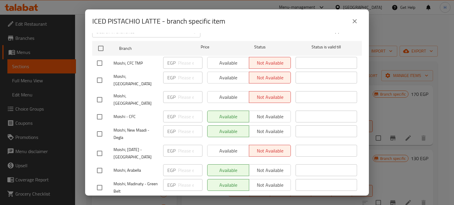
click at [356, 19] on icon "close" at bounding box center [354, 21] width 7 height 7
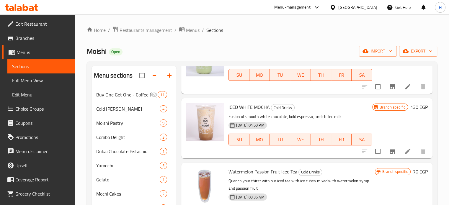
scroll to position [59, 0]
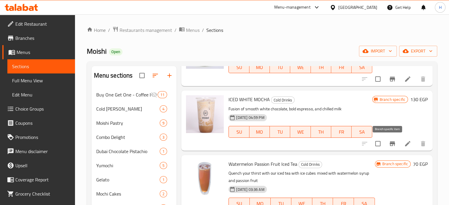
click at [390, 141] on icon "Branch-specific-item" at bounding box center [392, 143] width 5 height 5
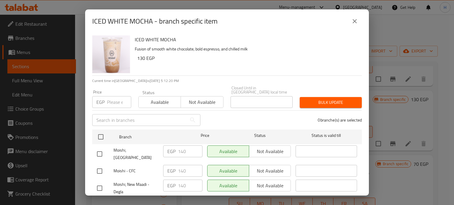
click at [353, 21] on icon "close" at bounding box center [354, 21] width 7 height 7
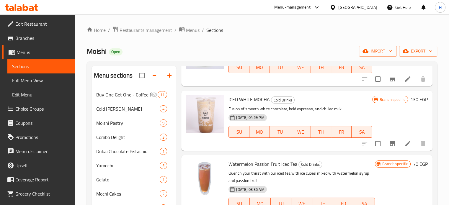
click at [416, 99] on h6 "130 EGP" at bounding box center [418, 99] width 17 height 8
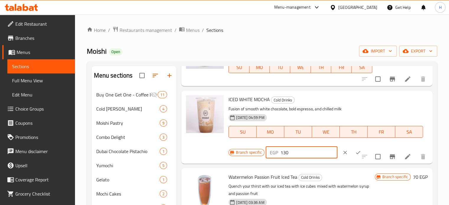
drag, startPoint x: 292, startPoint y: 153, endPoint x: 268, endPoint y: 151, distance: 24.0
click at [268, 151] on div "EGP 130 ​" at bounding box center [302, 153] width 72 height 12
type input "140"
click at [352, 151] on button "ok" at bounding box center [358, 152] width 13 height 13
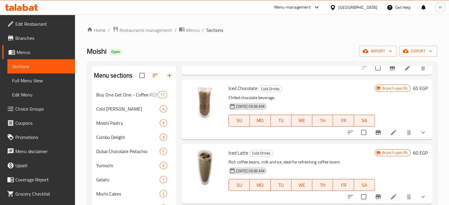
scroll to position [236, 0]
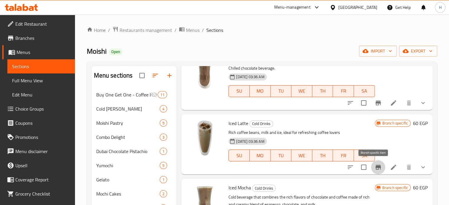
click at [376, 167] on icon "Branch-specific-item" at bounding box center [378, 167] width 5 height 5
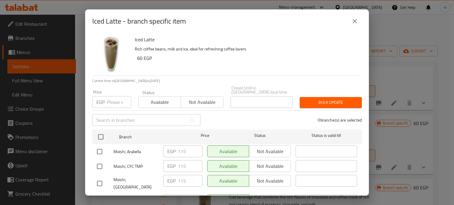
click at [351, 23] on icon "close" at bounding box center [354, 21] width 7 height 7
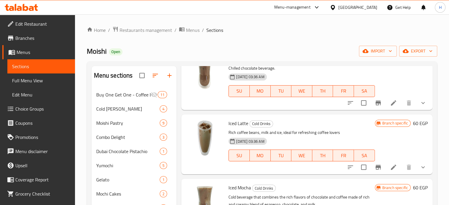
click at [417, 124] on h6 "60 EGP" at bounding box center [420, 123] width 15 height 8
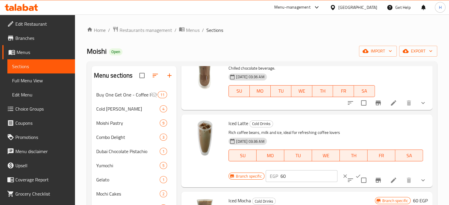
drag, startPoint x: 289, startPoint y: 176, endPoint x: 270, endPoint y: 175, distance: 18.9
click at [270, 175] on div "EGP 60 ​" at bounding box center [302, 176] width 72 height 12
type input "115"
click at [355, 177] on icon "ok" at bounding box center [358, 176] width 6 height 6
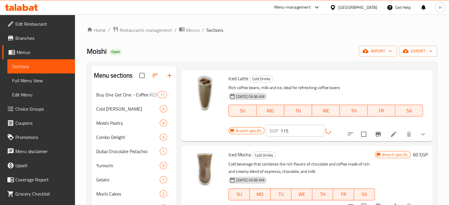
scroll to position [295, 0]
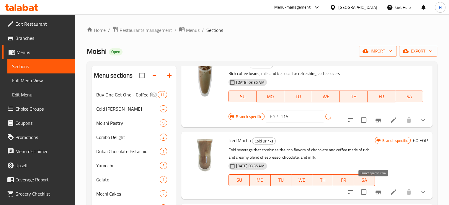
click at [376, 190] on icon "Branch-specific-item" at bounding box center [378, 192] width 5 height 5
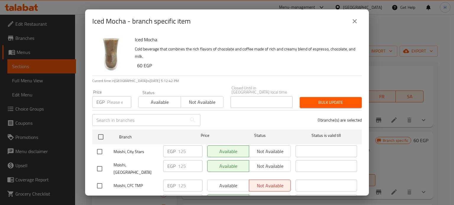
click at [356, 21] on icon "close" at bounding box center [354, 21] width 7 height 7
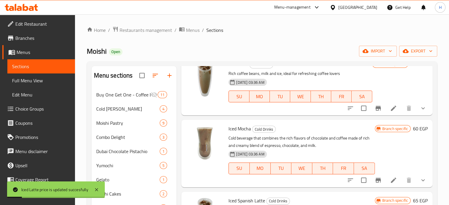
click at [415, 130] on h6 "60 EGP" at bounding box center [420, 129] width 15 height 8
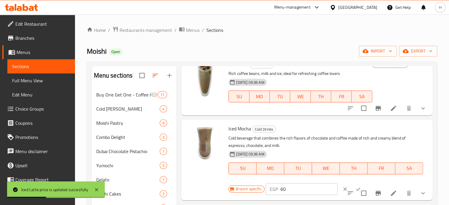
click at [270, 188] on div "EGP 60 ​" at bounding box center [302, 189] width 72 height 12
type input "125"
click at [355, 189] on icon "ok" at bounding box center [358, 189] width 6 height 6
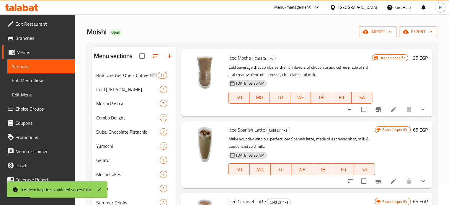
scroll to position [30, 0]
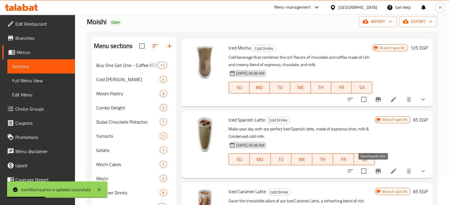
click at [378, 170] on button "Branch-specific-item" at bounding box center [378, 171] width 14 height 14
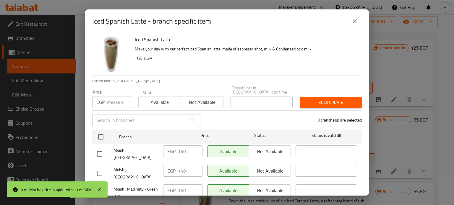
click at [355, 23] on icon "close" at bounding box center [354, 21] width 7 height 7
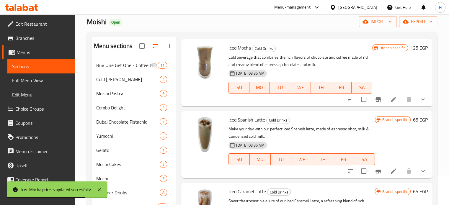
click at [417, 117] on h6 "65 EGP" at bounding box center [420, 120] width 15 height 8
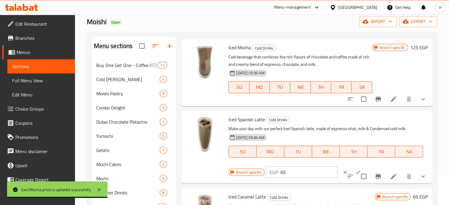
drag, startPoint x: 289, startPoint y: 169, endPoint x: 266, endPoint y: 170, distance: 23.1
click at [266, 170] on div "EGP 65 ​" at bounding box center [302, 173] width 72 height 12
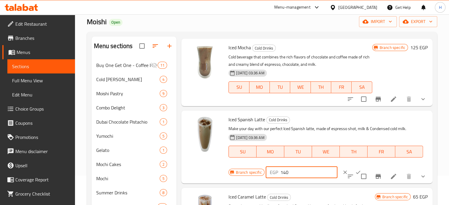
type input "140"
click at [356, 174] on icon "ok" at bounding box center [358, 172] width 4 height 3
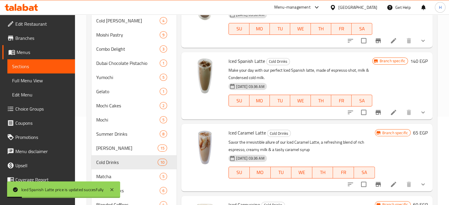
scroll to position [89, 0]
click at [375, 182] on icon "Branch-specific-item" at bounding box center [378, 184] width 7 height 7
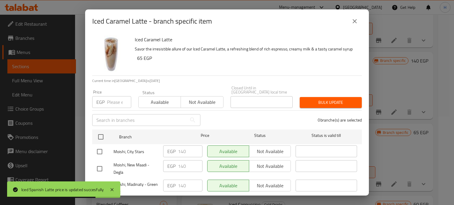
click at [356, 21] on icon "close" at bounding box center [354, 21] width 7 height 7
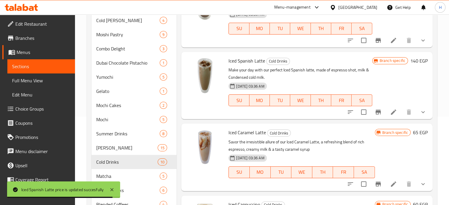
click at [413, 132] on h6 "65 EGP" at bounding box center [420, 132] width 15 height 8
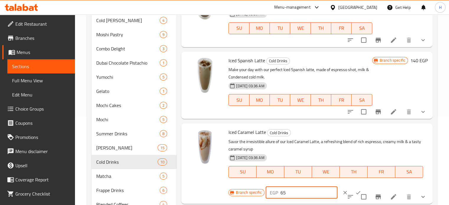
drag, startPoint x: 289, startPoint y: 191, endPoint x: 269, endPoint y: 191, distance: 19.8
click at [269, 191] on div "EGP 65 ​" at bounding box center [302, 193] width 72 height 12
type input "140"
click at [356, 193] on icon "ok" at bounding box center [358, 192] width 4 height 3
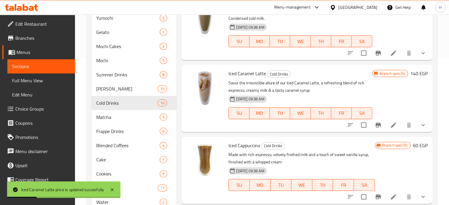
scroll to position [177, 0]
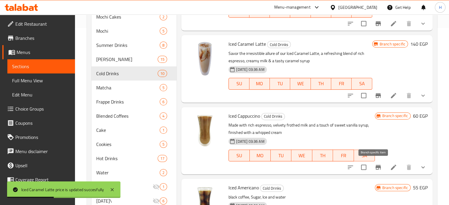
click at [376, 165] on icon "Branch-specific-item" at bounding box center [378, 167] width 7 height 7
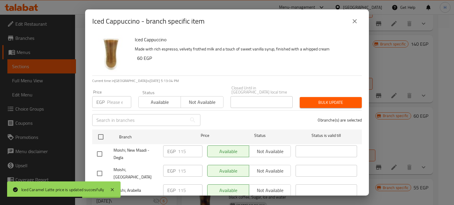
click at [355, 19] on icon "close" at bounding box center [354, 21] width 7 height 7
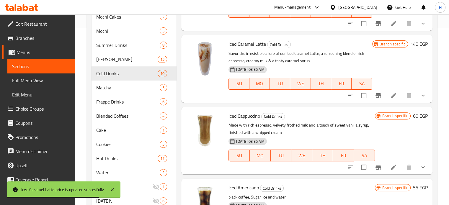
click at [413, 113] on h6 "60 EGP" at bounding box center [420, 116] width 15 height 8
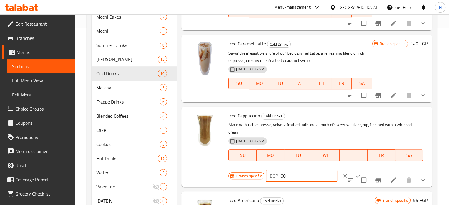
drag, startPoint x: 288, startPoint y: 176, endPoint x: 268, endPoint y: 173, distance: 20.3
click at [268, 173] on div "EGP 60 ​" at bounding box center [302, 176] width 72 height 12
type input "115"
click at [355, 175] on icon "ok" at bounding box center [358, 176] width 6 height 6
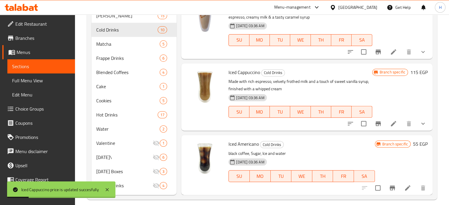
scroll to position [227, 0]
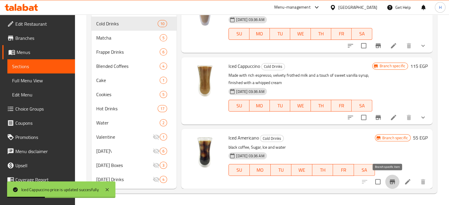
click at [390, 180] on icon "Branch-specific-item" at bounding box center [392, 182] width 5 height 5
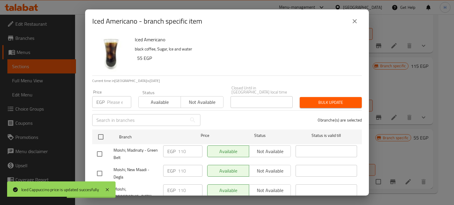
click at [357, 21] on icon "close" at bounding box center [354, 21] width 7 height 7
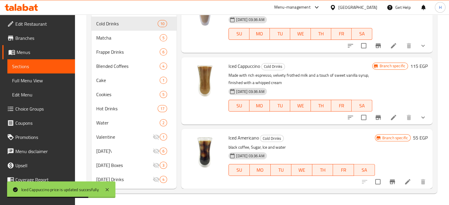
click at [413, 138] on h6 "55 EGP" at bounding box center [420, 138] width 15 height 8
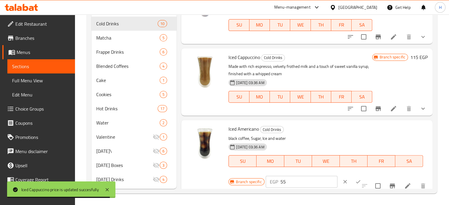
scroll to position [360, 0]
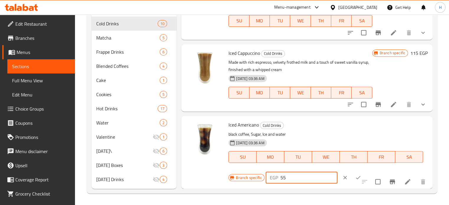
drag, startPoint x: 291, startPoint y: 180, endPoint x: 263, endPoint y: 177, distance: 28.2
click at [263, 177] on div "Branch specific EGP 55 ​" at bounding box center [301, 177] width 145 height 13
type input "110"
click at [355, 178] on icon "ok" at bounding box center [358, 178] width 6 height 6
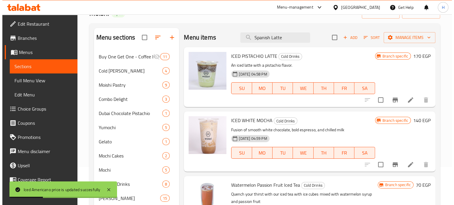
scroll to position [0, 0]
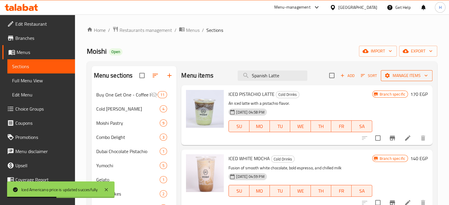
click at [398, 76] on span "Manage items" at bounding box center [407, 75] width 42 height 7
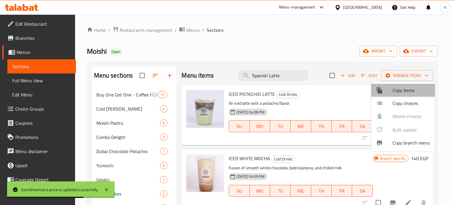
click at [400, 91] on span "Copy items" at bounding box center [411, 90] width 38 height 7
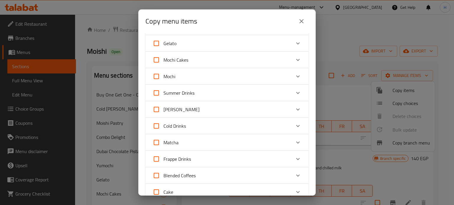
scroll to position [118, 0]
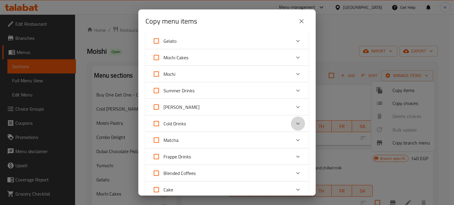
click at [294, 123] on icon "Expand" at bounding box center [297, 123] width 7 height 7
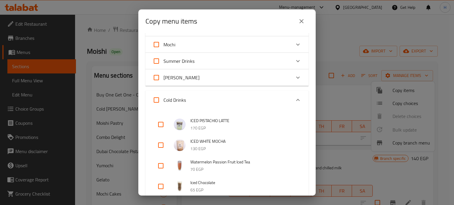
scroll to position [177, 0]
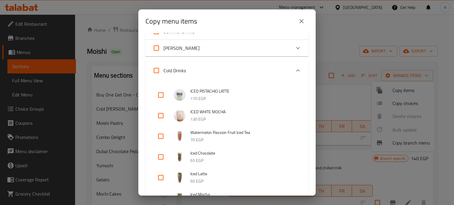
click at [162, 95] on input "checkbox" at bounding box center [161, 95] width 14 height 14
checkbox input "true"
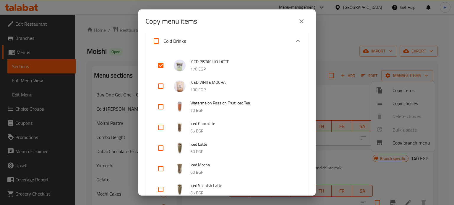
click at [159, 151] on input "checkbox" at bounding box center [161, 148] width 14 height 14
checkbox input "true"
click at [161, 170] on input "checkbox" at bounding box center [161, 169] width 14 height 14
checkbox input "true"
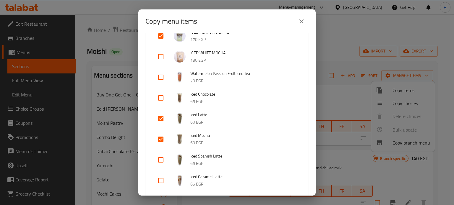
click at [159, 159] on input "checkbox" at bounding box center [161, 160] width 14 height 14
checkbox input "true"
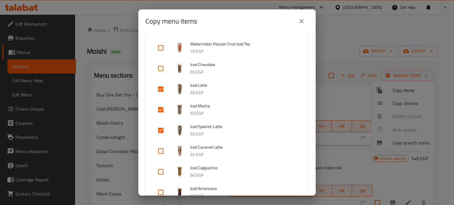
click at [161, 151] on input "checkbox" at bounding box center [161, 151] width 14 height 14
checkbox input "true"
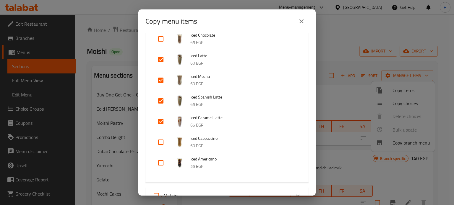
click at [159, 143] on input "checkbox" at bounding box center [161, 142] width 14 height 14
checkbox input "true"
click at [160, 163] on input "checkbox" at bounding box center [161, 163] width 14 height 14
checkbox input "true"
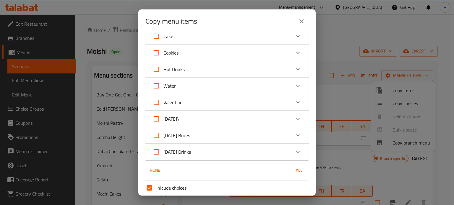
scroll to position [532, 0]
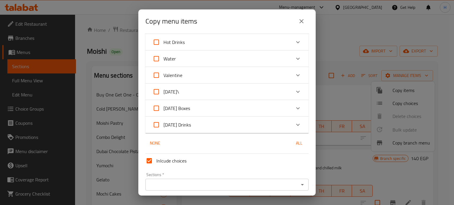
click at [299, 186] on icon "Open" at bounding box center [302, 184] width 7 height 7
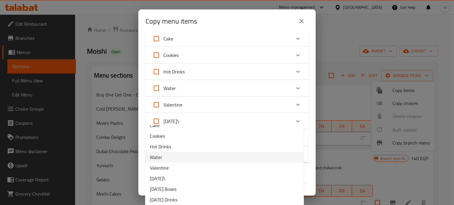
scroll to position [0, 0]
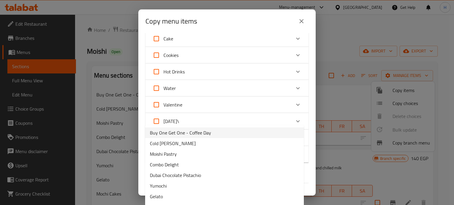
click at [174, 133] on span "Buy One Get One - Coffee Day" at bounding box center [180, 132] width 61 height 7
type input "Buy One Get One - Coffee Day"
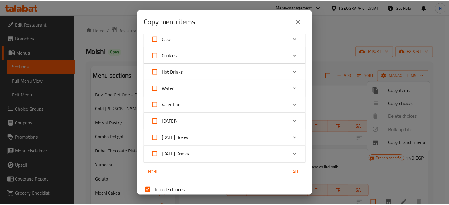
scroll to position [554, 0]
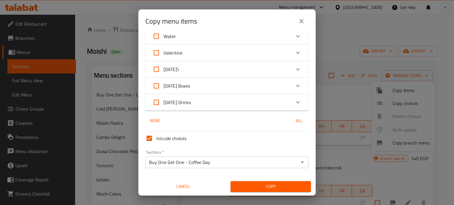
click at [268, 186] on span "Copy" at bounding box center [270, 186] width 71 height 7
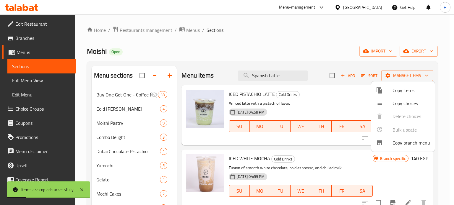
click at [121, 94] on div at bounding box center [227, 102] width 454 height 205
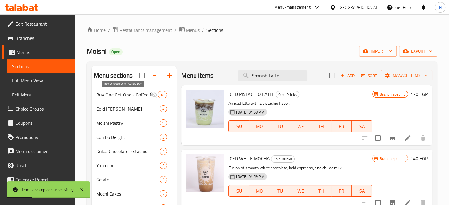
click at [123, 95] on span "Buy One Get One - Coffee Day" at bounding box center [123, 94] width 55 height 7
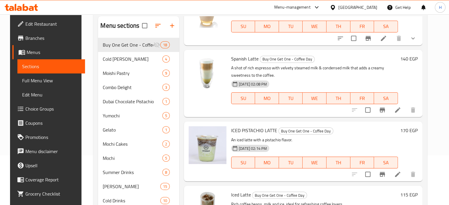
scroll to position [538, 0]
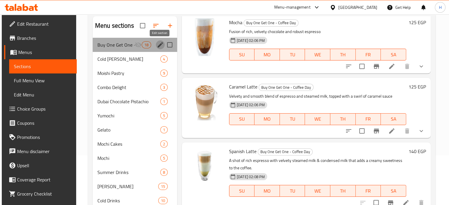
click at [161, 46] on icon "edit" at bounding box center [160, 44] width 7 height 7
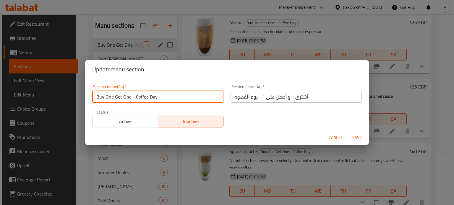
drag, startPoint x: 130, startPoint y: 97, endPoint x: 81, endPoint y: 95, distance: 49.3
click at [81, 95] on div "Update menu section Section name(En)   * Buy One Get One - Coffee Day Section n…" at bounding box center [227, 102] width 454 height 205
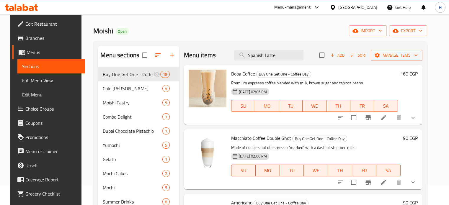
scroll to position [0, 0]
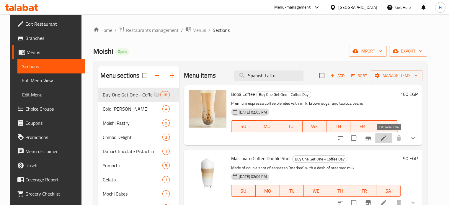
click at [387, 138] on icon at bounding box center [383, 138] width 7 height 7
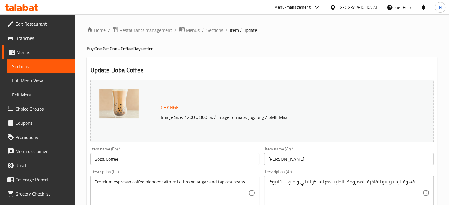
click at [19, 55] on span "Menus" at bounding box center [44, 52] width 54 height 7
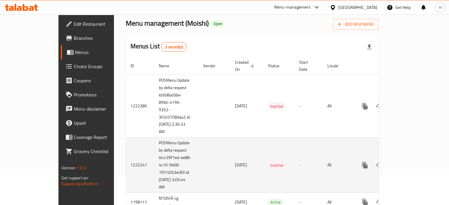
scroll to position [45, 0]
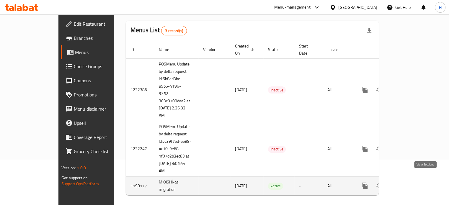
click at [411, 182] on icon "enhanced table" at bounding box center [407, 185] width 7 height 7
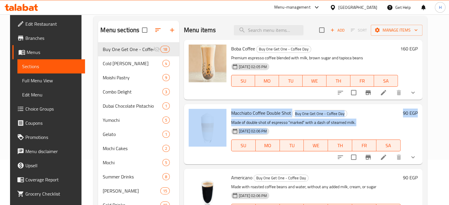
drag, startPoint x: 395, startPoint y: 93, endPoint x: 443, endPoint y: 100, distance: 48.4
click at [439, 100] on div "Home / Restaurants management / Menus / Sections Moishi Open import export Menu…" at bounding box center [260, 178] width 357 height 418
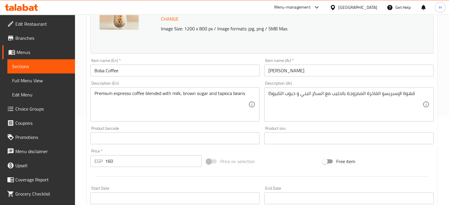
scroll to position [118, 0]
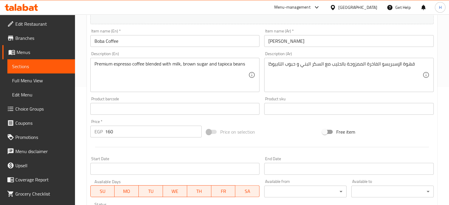
click at [93, 64] on div "Premium espresso coffee blended with milk, brown sugar and tapioca beans Descri…" at bounding box center [175, 75] width 170 height 34
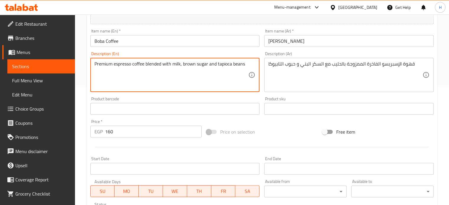
paste textarea "Buy One Get One"
type textarea "Premium espresso coffee blended with milk, brown sugar and tapioca beans"
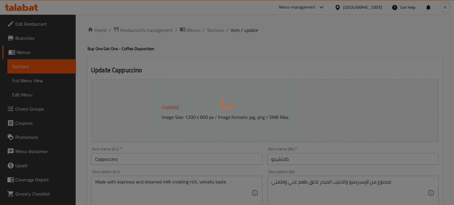
type input "أختيارع من نوع اللبن:"
type input "0"
type input "3"
type input "أختيارك من الحجم:"
type input "1"
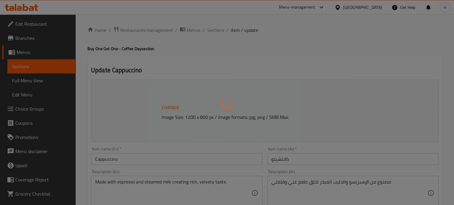
type input "1"
type input "أختيارع من نوع اللبن:"
type input "0"
type input "3"
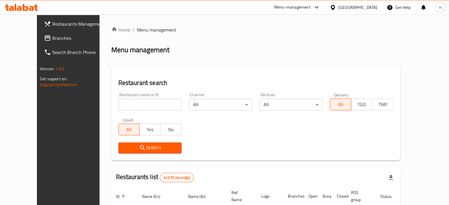
click at [118, 107] on input "search" at bounding box center [149, 105] width 63 height 12
type input "Moishi"
click at [137, 144] on span "Search" at bounding box center [150, 147] width 54 height 7
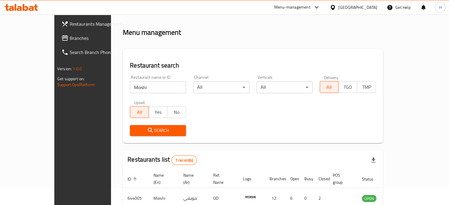
scroll to position [46, 0]
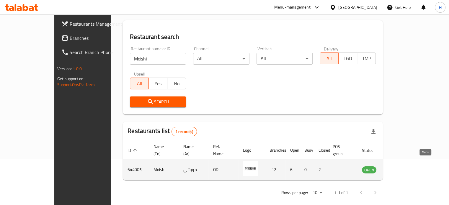
click at [400, 166] on icon "enhanced table" at bounding box center [396, 169] width 7 height 7
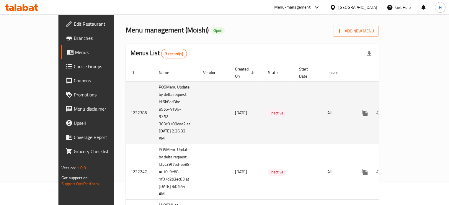
scroll to position [45, 0]
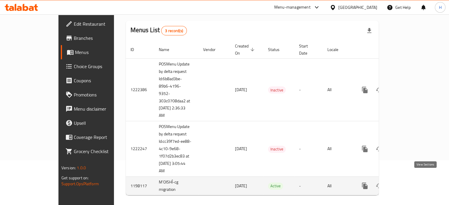
click at [411, 182] on icon "enhanced table" at bounding box center [407, 185] width 7 height 7
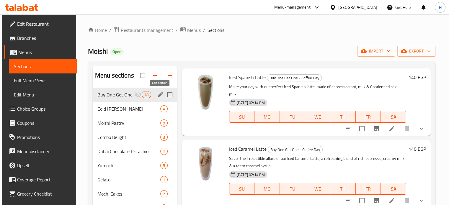
click at [162, 94] on icon "edit" at bounding box center [160, 94] width 7 height 7
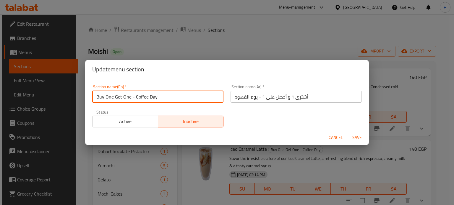
click at [162, 98] on input "Buy One Get One - Coffee Day" at bounding box center [157, 97] width 131 height 12
drag, startPoint x: 131, startPoint y: 97, endPoint x: 75, endPoint y: 94, distance: 56.5
click at [76, 99] on div "Update menu section Section name(En)   * Buy One Get One - Coffee Day Section n…" at bounding box center [227, 102] width 454 height 205
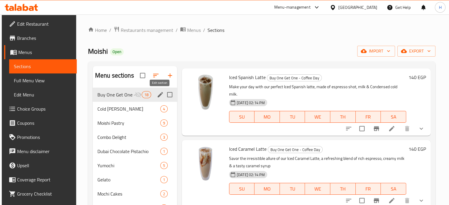
click at [161, 94] on icon "edit" at bounding box center [160, 94] width 5 height 5
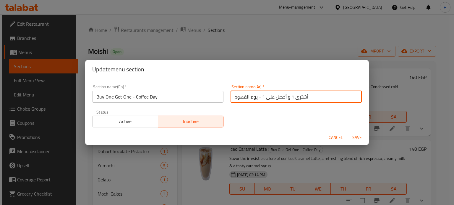
drag, startPoint x: 311, startPoint y: 97, endPoint x: 260, endPoint y: 97, distance: 50.5
click at [260, 97] on input "أشترى 1 و أحصل على 1 - يوم القهوه" at bounding box center [295, 97] width 131 height 12
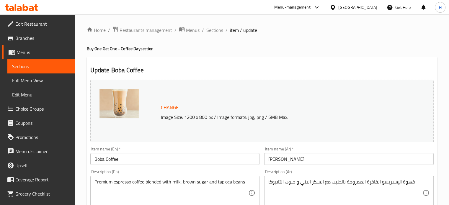
click at [140, 158] on input "Boba Coffee" at bounding box center [175, 159] width 170 height 12
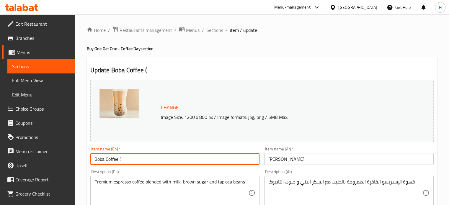
paste input "Buy One Get One"
drag, startPoint x: 165, startPoint y: 160, endPoint x: 119, endPoint y: 159, distance: 45.5
click at [119, 159] on input "Boba Coffee ( Buy One Get One )" at bounding box center [175, 159] width 170 height 12
type input "Boba Coffee ( Buy One Get One )"
click at [304, 158] on input "بوبا قهوة" at bounding box center [349, 159] width 170 height 12
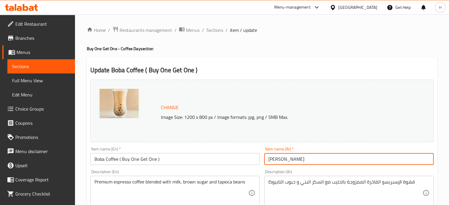
paste input "أشترى 1 و أحصل على 1"
click at [313, 159] on input "بوبا قهوة أشترى 1 و أحصل على 1" at bounding box center [349, 159] width 170 height 12
click at [266, 159] on input "بوبا قهوة ( أشترى 1 و أحصل على 1" at bounding box center [349, 159] width 170 height 12
click at [316, 157] on input "بوبا قهوة ( أشترى 1 و أحصل على 1" at bounding box center [349, 159] width 170 height 12
drag, startPoint x: 314, startPoint y: 159, endPoint x: 263, endPoint y: 159, distance: 50.8
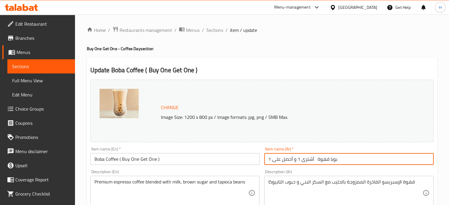
click at [263, 159] on div "Item name (Ar)   * بوبا قهوة أشترى 1 و أحصل على 1 Item name (Ar) *" at bounding box center [349, 156] width 174 height 23
click at [270, 159] on input "بوبا قهوة أشترى 1 و أحصل على 1" at bounding box center [349, 159] width 170 height 12
click at [280, 161] on input "بوبا قهوة أشترى 1 و أحصل على 1" at bounding box center [349, 159] width 170 height 12
paste input "( أشترى 1 و أحصل على 1 )"
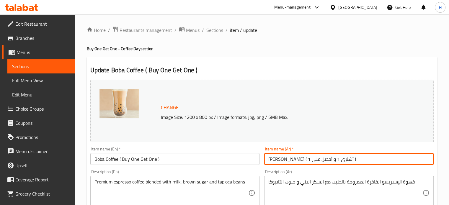
type input "بوبا قهوة ( أشترى 1 و أحصل على 1 )"
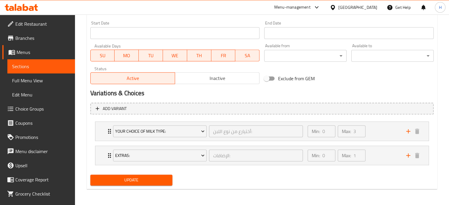
click at [152, 177] on span "Update" at bounding box center [131, 180] width 73 height 7
click at [97, 132] on div "Your Choice of Milk Type: أختيارع من نوع اللبن: ​ Min: 0 ​ Max: 3 ​" at bounding box center [261, 131] width 333 height 19
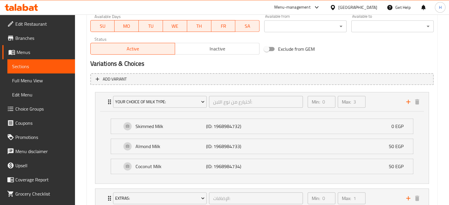
scroll to position [326, 0]
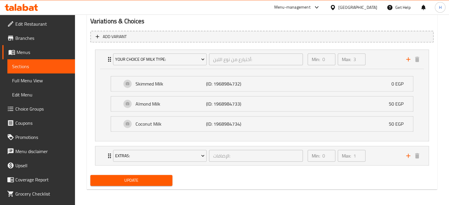
click at [133, 178] on span "Update" at bounding box center [131, 180] width 73 height 7
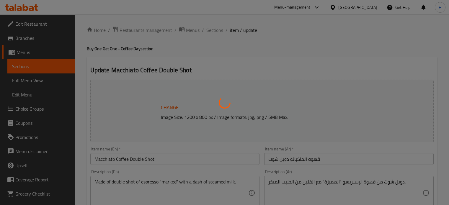
type input "أختيارع من نوع اللبن:"
type input "0"
type input "3"
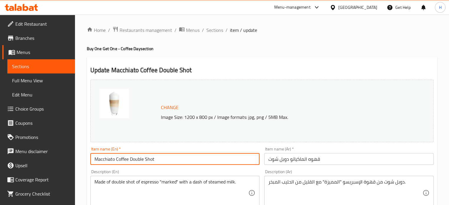
click at [167, 160] on input "Macchiato Coffee Double Shot" at bounding box center [175, 159] width 170 height 12
paste input "( Buy One Get One )"
type input "Macchiato Coffee Double Shot ( Buy One Get One )"
click at [330, 160] on input "قهوه الماكياتو دوبل شوت" at bounding box center [349, 159] width 170 height 12
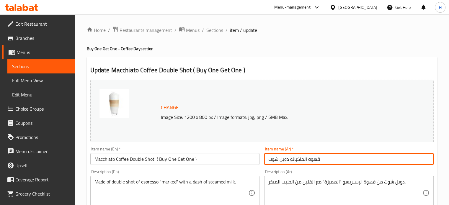
paste input "( أشترى 1 و أحصل على 1 )"
type input "قهوه الماكياتو دوبل شوت ( أشترى 1 و أحصل على 1 )"
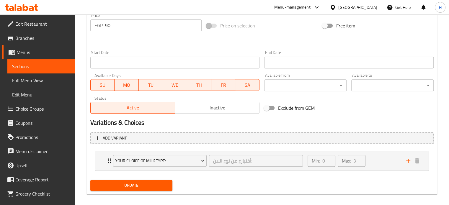
scroll to position [230, 0]
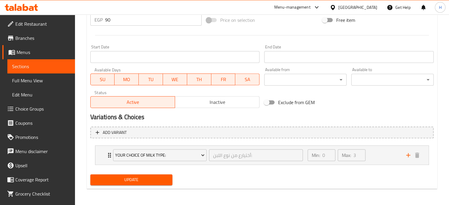
click at [148, 178] on span "Update" at bounding box center [131, 179] width 73 height 7
click at [121, 179] on span "Update" at bounding box center [131, 179] width 73 height 7
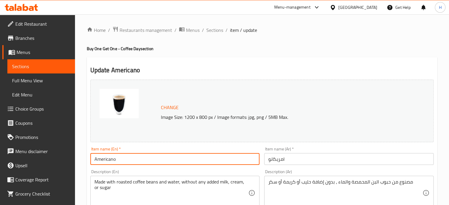
click at [126, 162] on input "Americano" at bounding box center [175, 159] width 170 height 12
paste input "( Buy One Get One )"
type input "Americano ( Buy One Get One )"
click at [298, 160] on input "امريكانو" at bounding box center [349, 159] width 170 height 12
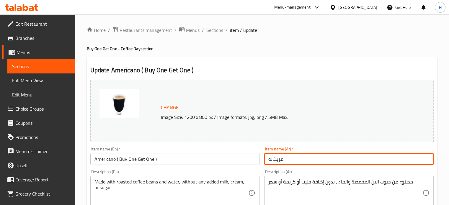
paste input "( أشترى 1 و أحصل على 1 )"
type input "امريكانو ( أشترى 1 و أحصل على 1 )"
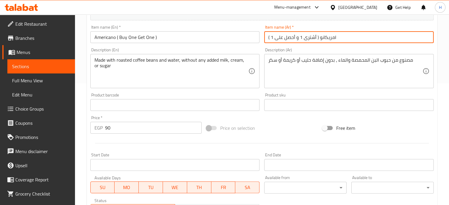
scroll to position [220, 0]
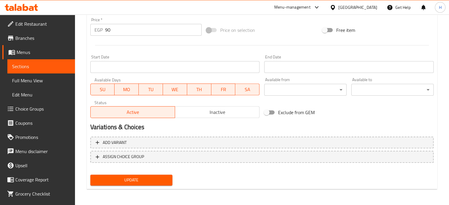
click at [147, 175] on button "Update" at bounding box center [131, 180] width 82 height 11
click at [131, 178] on span "Update" at bounding box center [131, 180] width 73 height 7
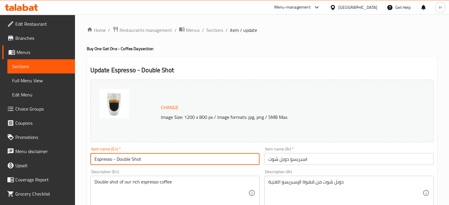
click at [161, 159] on input "Espresso - Double Shot" at bounding box center [175, 159] width 170 height 12
paste input "( Buy One Get One )"
type input "Espresso - Double Shot ( Buy One Get One )"
click at [317, 159] on input "اسبريسو دوبل شوت" at bounding box center [349, 159] width 170 height 12
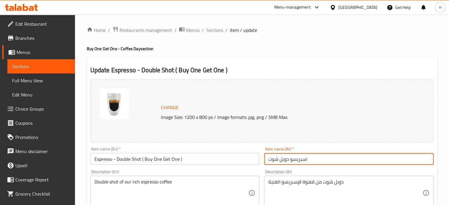
paste input "( أشترى 1 و أحصل على 1 )"
type input "اسبريسو دوبل شوت ( أشترى 1 و أحصل على 1 )"
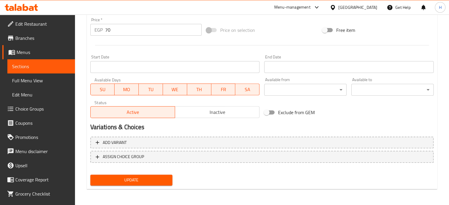
click at [162, 180] on span "Update" at bounding box center [131, 180] width 73 height 7
click at [131, 179] on span "Update" at bounding box center [131, 180] width 73 height 7
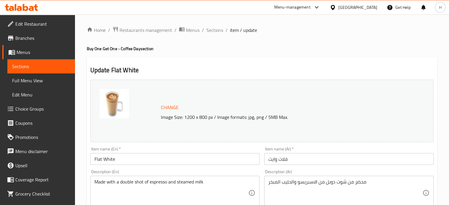
click at [137, 161] on input "Flat White" at bounding box center [175, 159] width 170 height 12
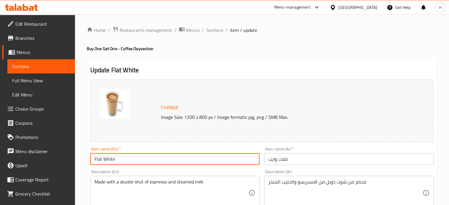
paste input "( Buy One Get One )"
type input "Flat White ( Buy One Get One )"
click at [302, 158] on input "فلات وايت" at bounding box center [349, 159] width 170 height 12
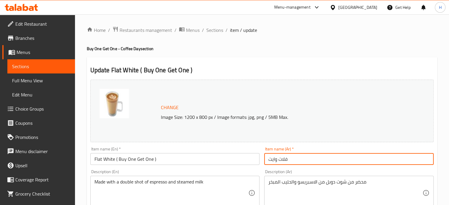
paste input "( أشترى 1 و أحصل على 1 )"
type input "فلات وايت ( أشترى 1 و أحصل على 1 )"
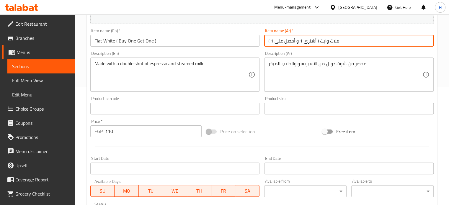
scroll to position [230, 0]
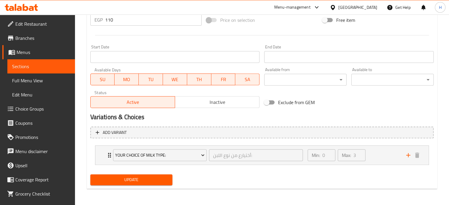
click at [155, 175] on button "Update" at bounding box center [131, 180] width 82 height 11
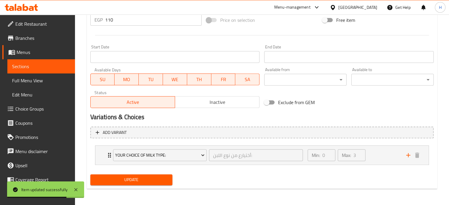
click at [147, 182] on span "Update" at bounding box center [131, 179] width 73 height 7
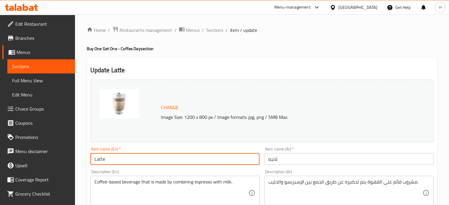
click at [120, 155] on input "Latte" at bounding box center [175, 159] width 170 height 12
paste input "( Buy One Get One )"
type input "Latte ( Buy One Get One )"
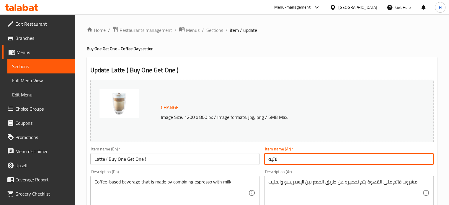
click at [292, 158] on input "لاتيه" at bounding box center [349, 159] width 170 height 12
paste input "( أشترى 1 و أحصل على 1 )"
type input "لاتيه ( أشترى 1 و أحصل على 1 )"
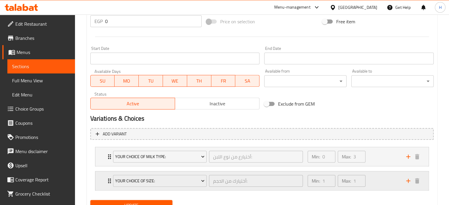
scroll to position [234, 0]
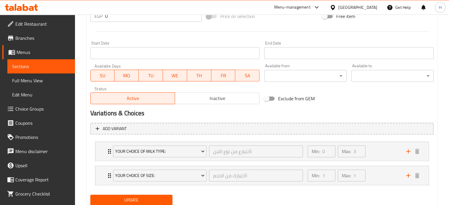
click at [149, 198] on span "Update" at bounding box center [131, 200] width 73 height 7
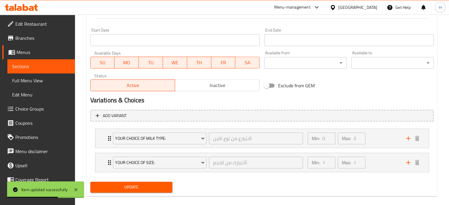
scroll to position [254, 0]
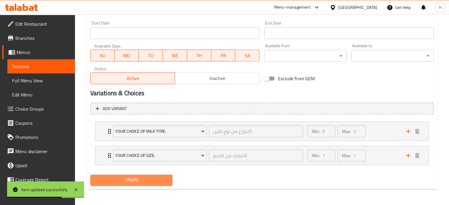
click at [137, 179] on span "Update" at bounding box center [131, 180] width 73 height 7
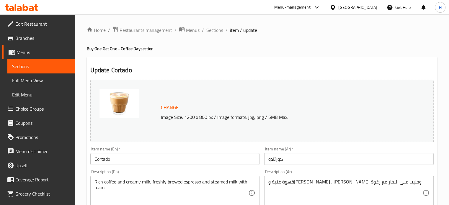
click at [123, 163] on input "Cortado" at bounding box center [175, 159] width 170 height 12
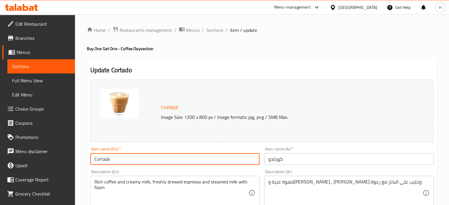
paste input "( Buy One Get One )"
type input "Cortado ( Buy One Get One )"
click at [295, 157] on input "كورتادو" at bounding box center [349, 159] width 170 height 12
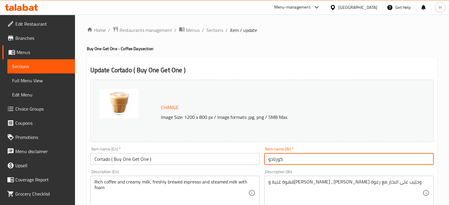
paste input "( أشترى 1 و أحصل على 1 )"
type input "كورتادو ( أشترى 1 و أحصل على 1 )"
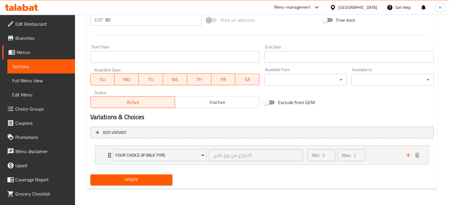
click at [161, 175] on button "Update" at bounding box center [131, 180] width 82 height 11
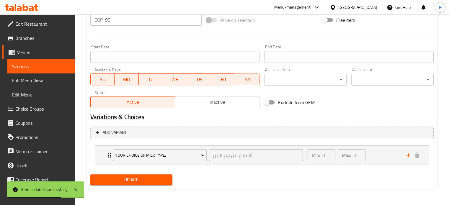
click at [137, 176] on span "Update" at bounding box center [131, 179] width 73 height 7
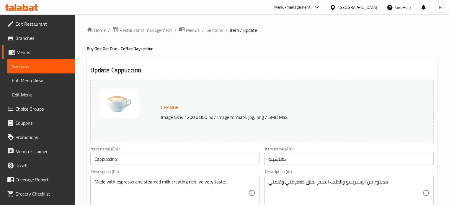
click at [131, 157] on input "Cappuccino" at bounding box center [175, 159] width 170 height 12
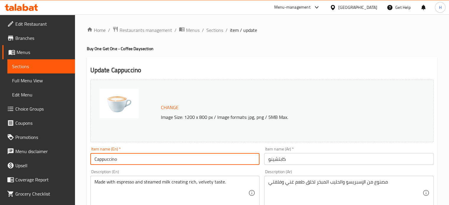
paste input "( Buy One Get One )"
click at [120, 160] on input "Cappuccino ( Buy One Get One )" at bounding box center [175, 159] width 170 height 12
click at [119, 159] on input "Cappuccino ( Buy One Get One )" at bounding box center [175, 159] width 170 height 12
type input "Cappuccino ( Buy One Get One )"
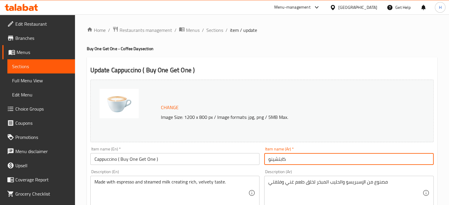
click at [301, 159] on input "كابتشينو" at bounding box center [349, 159] width 170 height 12
paste input "( أشترى 1 و أحصل على 1 )"
type input "كابتشينو ( أشترى 1 و أحصل على 1 )"
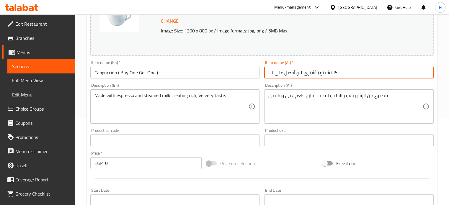
scroll to position [254, 0]
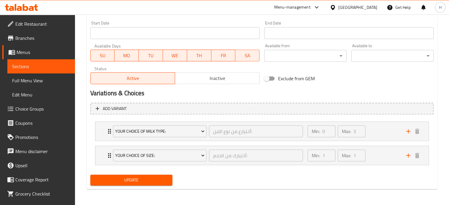
click at [140, 181] on span "Update" at bounding box center [131, 180] width 73 height 7
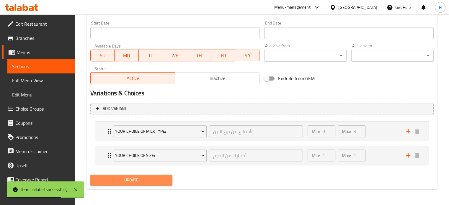
click at [136, 178] on span "Update" at bounding box center [131, 180] width 73 height 7
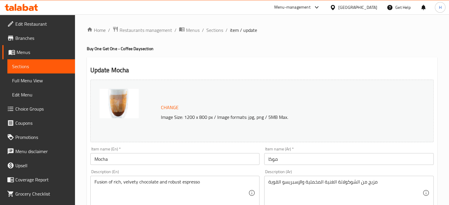
click at [118, 164] on input "Mocha" at bounding box center [175, 159] width 170 height 12
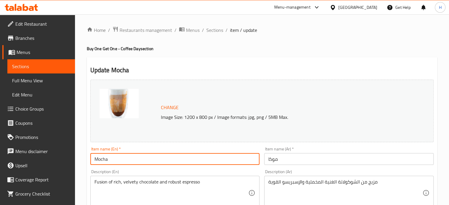
paste input "( Buy One Get One )"
type input "Mocha ( Buy One Get One )"
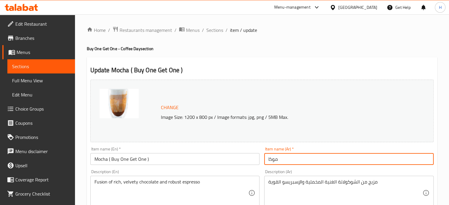
click at [300, 159] on input "موكا" at bounding box center [349, 159] width 170 height 12
paste input "( أشترى 1 و أحصل على 1 )"
type input "موكا ( أشترى 1 و أحصل على 1 )"
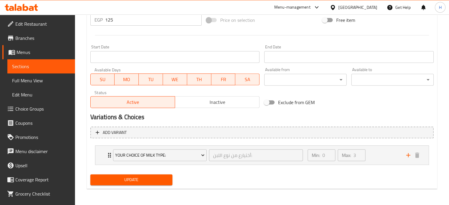
click at [149, 182] on span "Update" at bounding box center [131, 179] width 73 height 7
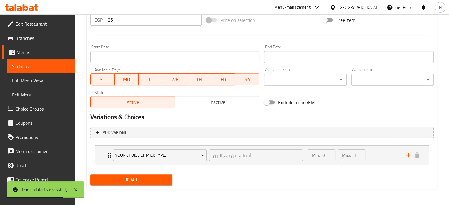
click at [138, 176] on span "Update" at bounding box center [131, 179] width 73 height 7
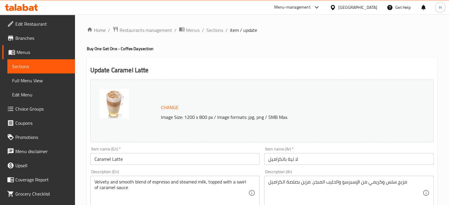
click at [130, 163] on input "Caramel Latte" at bounding box center [175, 159] width 170 height 12
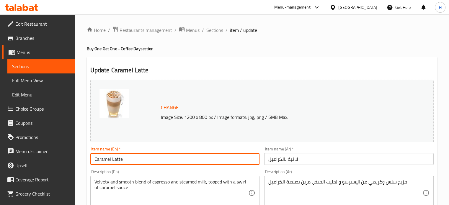
paste input "( Buy One Get One )"
type input "Caramel Latte ( Buy One Get One )"
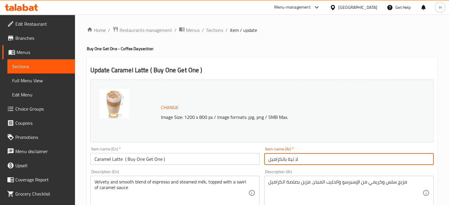
click at [302, 158] on input "لا تية بالكراميل" at bounding box center [349, 159] width 170 height 12
paste input "( أشترى 1 و أحصل على 1 )"
click at [344, 160] on input "لا تية بالكراميل ( أشترى 1 و أحصل على 1 )" at bounding box center [349, 159] width 170 height 12
type input "لاتية بالكراميل ( أشترى 1 و أحصل على 1 )"
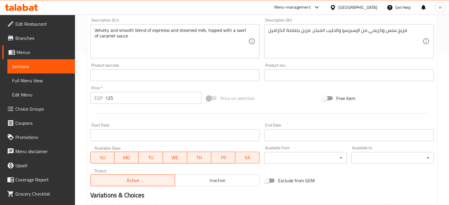
scroll to position [230, 0]
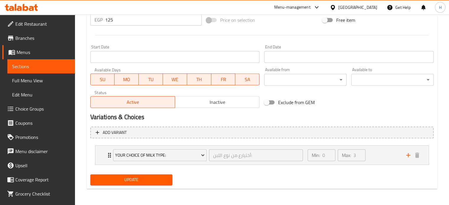
click at [165, 186] on div "Update" at bounding box center [131, 180] width 87 height 16
click at [162, 182] on span "Update" at bounding box center [131, 179] width 73 height 7
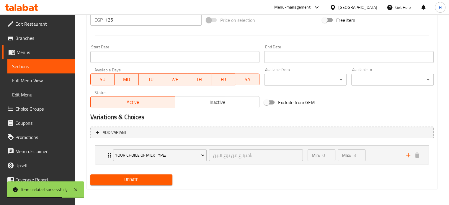
click at [151, 182] on span "Update" at bounding box center [131, 179] width 73 height 7
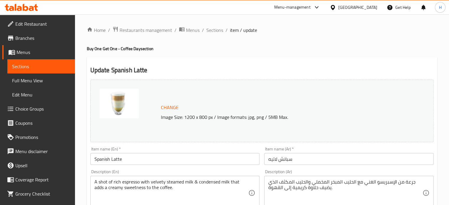
click at [148, 157] on input "Spanish Latte" at bounding box center [175, 159] width 170 height 12
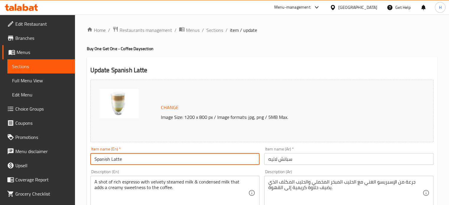
paste input "( Buy One Get One )"
type input "Spanish Latte ( Buy One Get One )"
click at [296, 159] on input "سبانش لاتيه" at bounding box center [349, 159] width 170 height 12
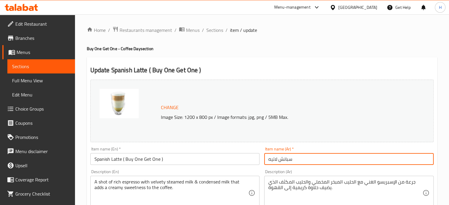
paste input "( أشترى 1 و أحصل على 1 )"
type input "سبانش لاتيه ( أشترى 1 و أحصل على 1 )"
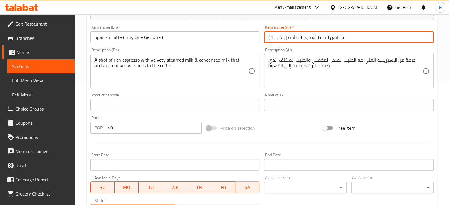
scroll to position [220, 0]
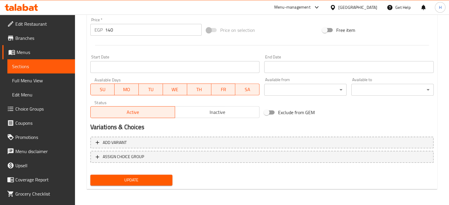
click at [150, 179] on span "Update" at bounding box center [131, 180] width 73 height 7
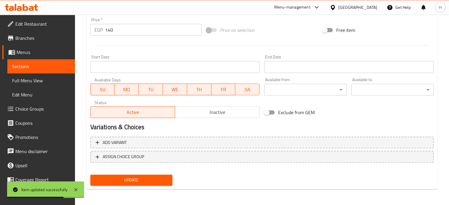
click at [142, 182] on span "Update" at bounding box center [131, 180] width 73 height 7
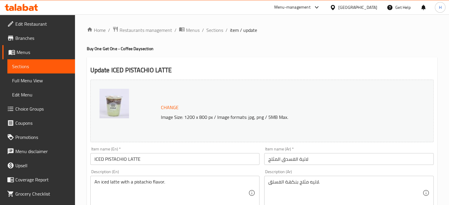
click at [155, 157] on input "ICED PISTACHIO LATTE" at bounding box center [175, 159] width 170 height 12
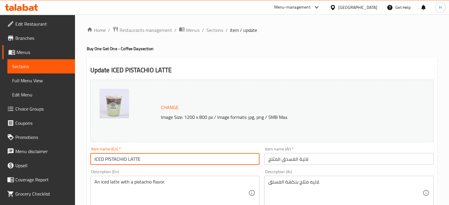
click at [101, 159] on input "ICED PISTACHIO LATTE" at bounding box center [175, 159] width 170 height 12
click at [123, 160] on input "Iced PISTACHIO LATTE" at bounding box center [175, 159] width 170 height 12
click at [161, 158] on input "Iced PISTACHIO Pistachio Latte LATTE" at bounding box center [175, 159] width 170 height 12
click at [117, 160] on input "Iced PISTACHIO Pistachio Latte" at bounding box center [175, 159] width 170 height 12
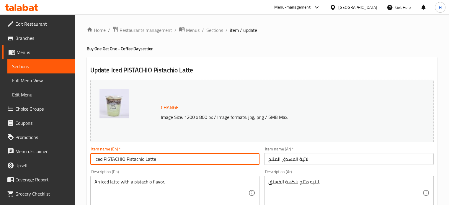
click at [117, 160] on input "Iced PISTACHIO Pistachio Latte" at bounding box center [175, 159] width 170 height 12
click at [152, 157] on input "Iced Pistachio Latte" at bounding box center [175, 159] width 170 height 12
paste input "( Buy One Get One )"
type input "Iced Pistachio Latte ( Buy One Get One )"
click at [322, 159] on input "لاتية الفسدق المثلج" at bounding box center [349, 159] width 170 height 12
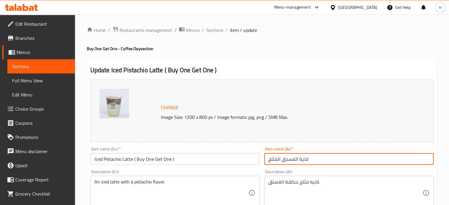
paste input "( أشترى 1 و أحصل على 1 )"
type input "لاتية الفسدق المثلج ( أشترى 1 و أحصل على 1 )"
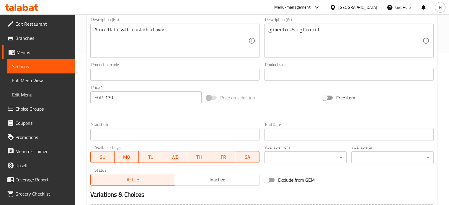
scroll to position [220, 0]
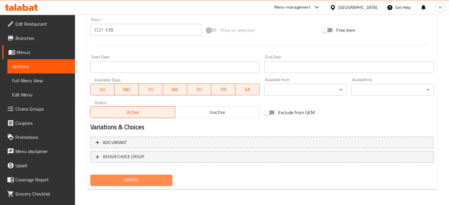
click at [157, 179] on span "Update" at bounding box center [131, 180] width 73 height 7
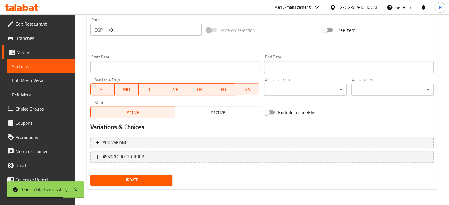
click at [142, 182] on span "Update" at bounding box center [131, 180] width 73 height 7
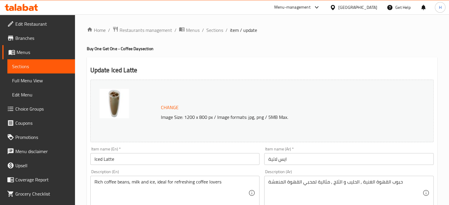
click at [129, 159] on input "Iced Latte" at bounding box center [175, 159] width 170 height 12
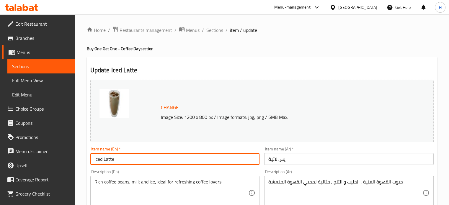
paste input "( Buy One Get One )"
type input "Iced Latte ( Buy One Get One )"
click at [294, 157] on input "ايس لاتية" at bounding box center [349, 159] width 170 height 12
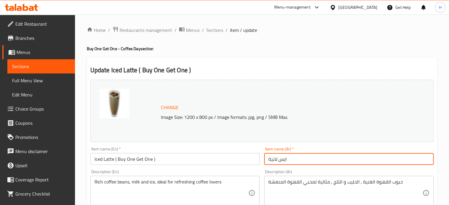
paste input "( أشترى 1 و أحصل على 1 )"
type input "ايس لاتية ( أشترى 1 و أحصل على 1 )"
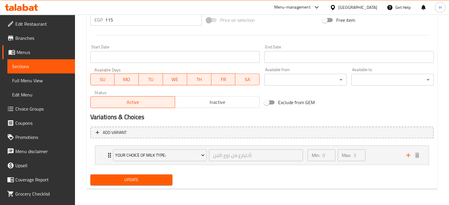
click at [159, 175] on button "Update" at bounding box center [131, 180] width 82 height 11
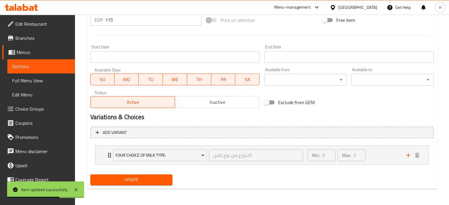
click at [136, 182] on span "Update" at bounding box center [131, 179] width 73 height 7
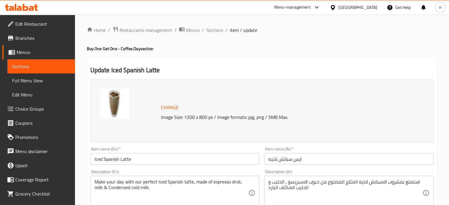
click at [153, 163] on input "Iced Spanish Latte" at bounding box center [175, 159] width 170 height 12
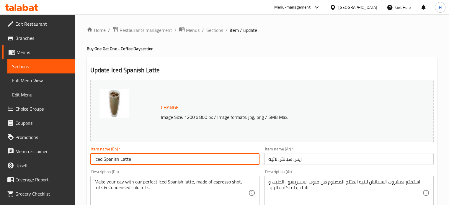
paste input "( Buy One Get One )"
type input "Iced Spanish Latte ( Buy One Get One )"
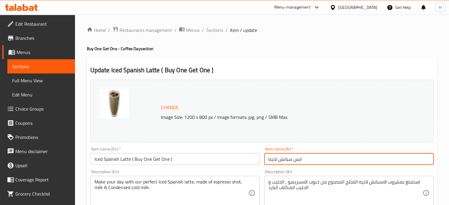
click at [312, 161] on input "ايس سبانش لاتيه" at bounding box center [349, 159] width 170 height 12
paste input "( أشترى 1 و أحصل على 1 )"
type input "ايس سبانش لاتيه ( أشترى 1 و أحصل على 1 )"
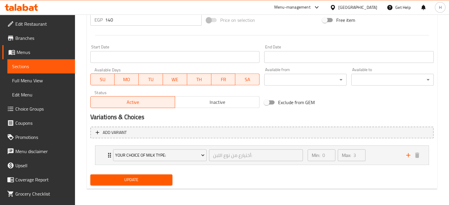
click at [155, 179] on span "Update" at bounding box center [131, 179] width 73 height 7
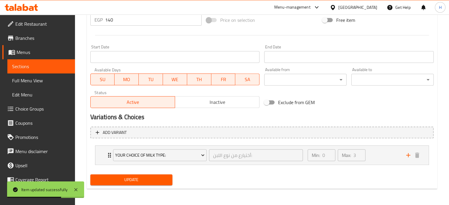
click at [147, 178] on span "Update" at bounding box center [131, 179] width 73 height 7
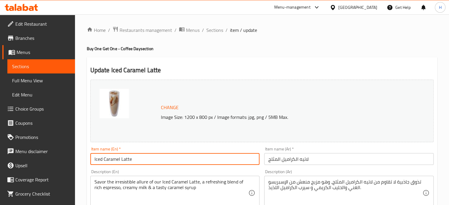
click at [151, 157] on input "Iced Caramel Latte" at bounding box center [175, 159] width 170 height 12
paste input "( Buy One Get One )"
type input "Iced Caramel Latte ( Buy One Get One )"
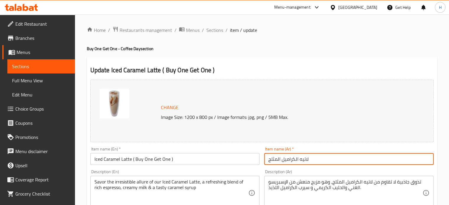
click at [318, 159] on input "لاتيه الكراميل المثلج" at bounding box center [349, 159] width 170 height 12
paste input "( أشترى 1 و أحصل على 1 )"
type input "لاتيه الكراميل المثلج ( أشترى 1 و أحصل على 1 )"
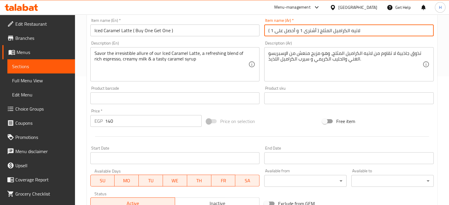
scroll to position [230, 0]
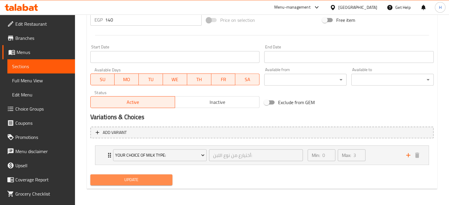
click at [155, 178] on span "Update" at bounding box center [131, 179] width 73 height 7
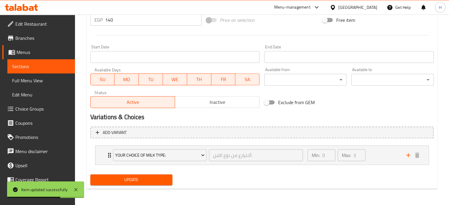
click at [151, 179] on span "Update" at bounding box center [131, 179] width 73 height 7
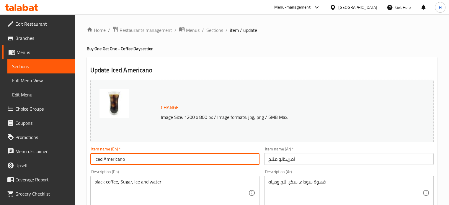
click at [151, 159] on input "Iced Americano" at bounding box center [175, 159] width 170 height 12
paste input "( Buy One Get One )"
type input "Iced Americano ( Buy One Get One )"
click at [308, 158] on input "أمريكانو مثلج" at bounding box center [349, 159] width 170 height 12
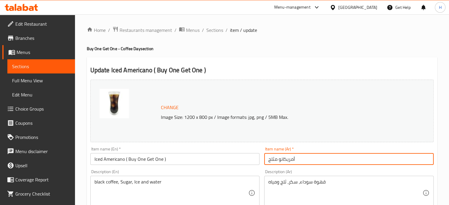
paste input "( أشترى 1 و أحصل على 1 )"
type input "أمريكانو مثلج ( أشترى 1 و أحصل على 1 )"
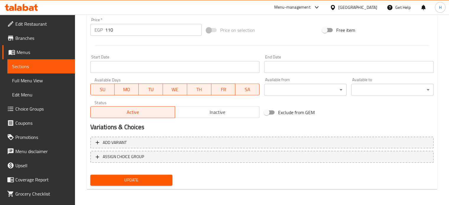
click at [152, 179] on span "Update" at bounding box center [131, 180] width 73 height 7
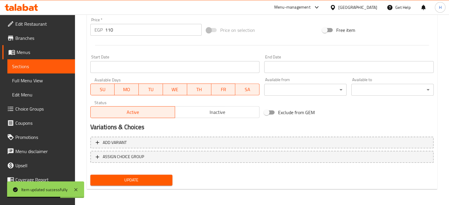
click at [133, 179] on span "Update" at bounding box center [131, 180] width 73 height 7
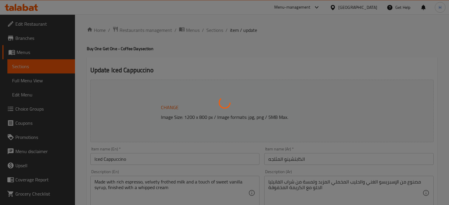
type input "أختيارع من نوع اللبن:"
type input "0"
type input "3"
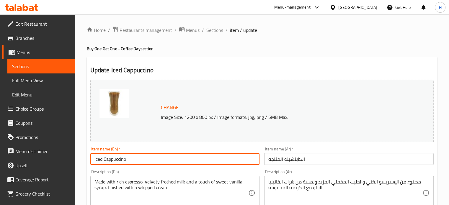
click at [153, 154] on input "Iced Cappuccino" at bounding box center [175, 159] width 170 height 12
paste input "( Buy One Get One )"
click at [128, 157] on input "Iced Cappuccino ( Buy One Get One )" at bounding box center [175, 159] width 170 height 12
type input "Iced Cappuccino ( Buy One Get One )"
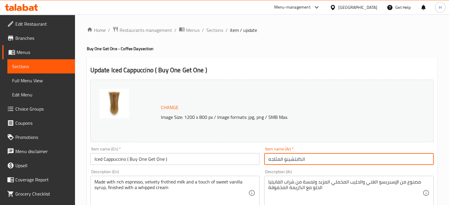
click at [315, 159] on input "الكابتشينو المثلجه" at bounding box center [349, 159] width 170 height 12
paste input "( أشترى 1 و أحصل على 1 )"
type input "الكابتشينو المثلجه ( أشترى 1 و أحصل على 1 )"
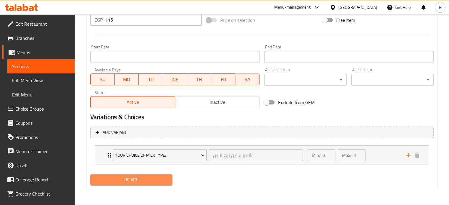
click at [161, 178] on span "Update" at bounding box center [131, 179] width 73 height 7
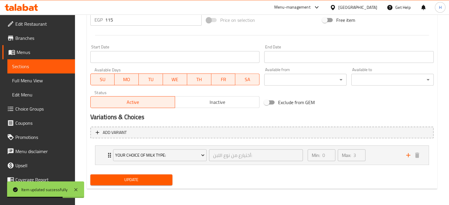
click at [148, 176] on span "Update" at bounding box center [131, 179] width 73 height 7
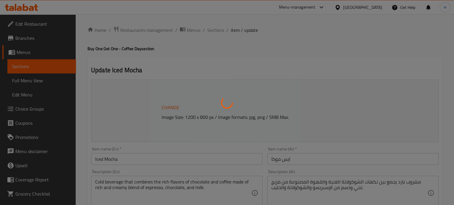
type input "أختيارع من نوع اللبن:"
type input "0"
type input "3"
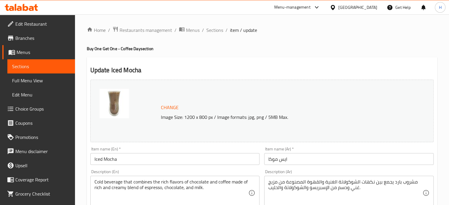
click at [137, 158] on input "Iced Mocha" at bounding box center [175, 159] width 170 height 12
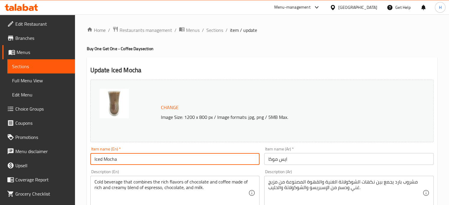
paste input "( Buy One Get One )"
type input "Iced Mocha ( Buy One Get One )"
click at [305, 157] on input "ايس موكا" at bounding box center [349, 159] width 170 height 12
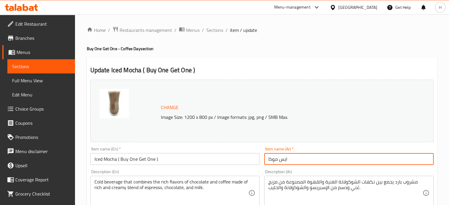
paste input "( أشترى 1 و أحصل على 1 )"
type input "ايس موكا ( أشترى 1 و أحصل على 1 )"
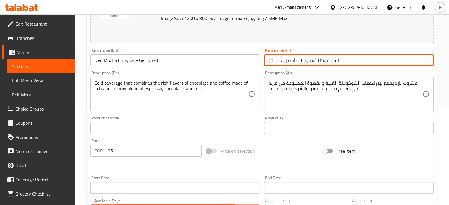
scroll to position [230, 0]
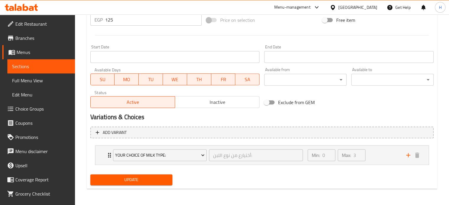
click at [159, 178] on span "Update" at bounding box center [131, 179] width 73 height 7
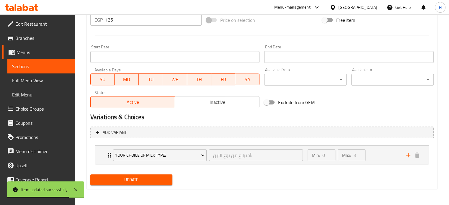
click at [149, 180] on span "Update" at bounding box center [131, 179] width 73 height 7
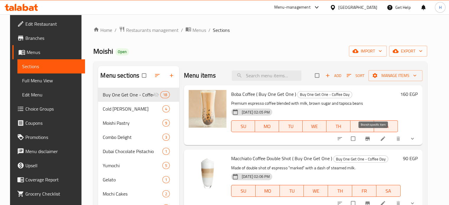
click at [374, 142] on button "Branch-specific-item" at bounding box center [368, 138] width 14 height 13
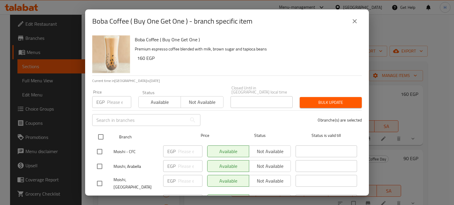
click at [102, 132] on input "checkbox" at bounding box center [100, 137] width 12 height 12
checkbox input "true"
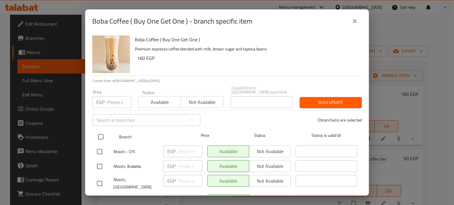
checkbox input "true"
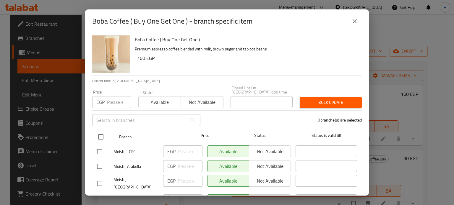
checkbox input "true"
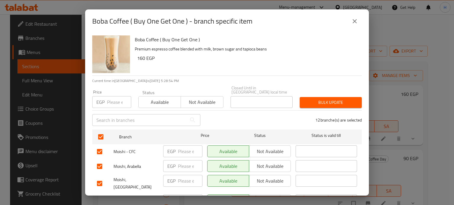
click at [194, 98] on span "Not available" at bounding box center [202, 102] width 38 height 9
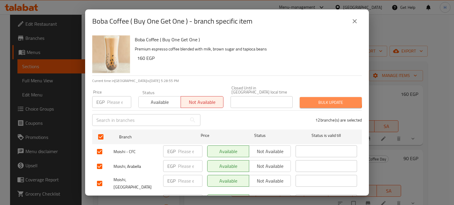
click at [321, 99] on span "Bulk update" at bounding box center [330, 102] width 53 height 7
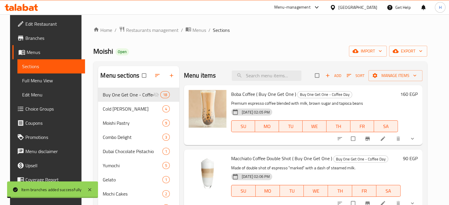
scroll to position [59, 0]
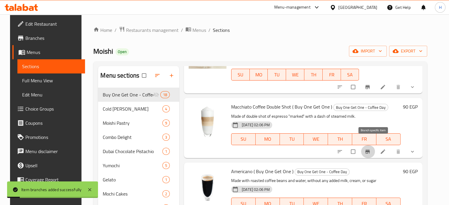
click at [372, 149] on span "Branch-specific-item" at bounding box center [368, 152] width 7 height 6
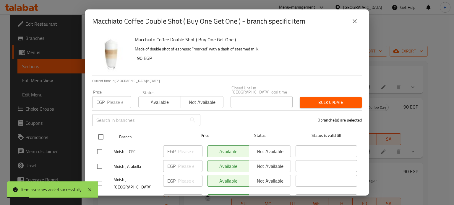
click at [98, 133] on input "checkbox" at bounding box center [100, 137] width 12 height 12
checkbox input "true"
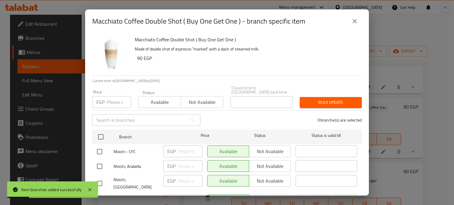
checkbox input "true"
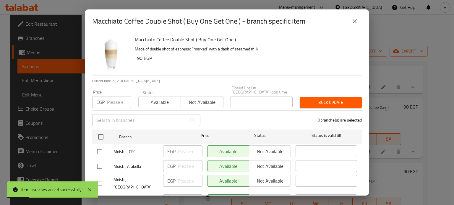
checkbox input "true"
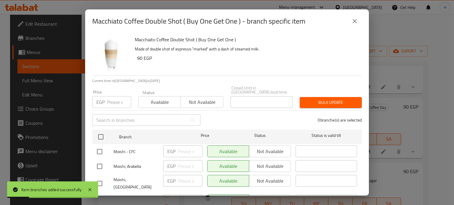
checkbox input "true"
click at [188, 90] on div "Available Not available" at bounding box center [180, 99] width 85 height 18
click at [193, 98] on span "Not available" at bounding box center [202, 102] width 38 height 9
click at [308, 101] on span "Bulk update" at bounding box center [330, 102] width 53 height 7
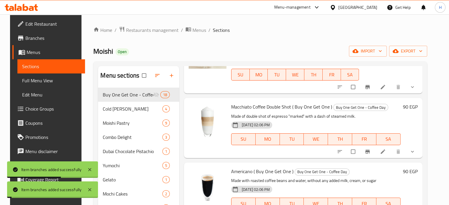
scroll to position [89, 0]
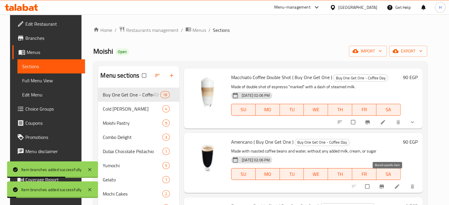
click at [384, 185] on icon "Branch-specific-item" at bounding box center [381, 187] width 4 height 4
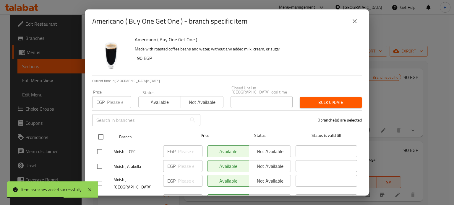
click at [100, 132] on input "checkbox" at bounding box center [100, 137] width 12 height 12
checkbox input "true"
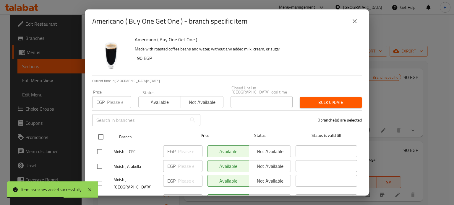
checkbox input "true"
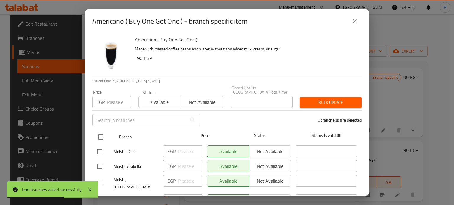
checkbox input "true"
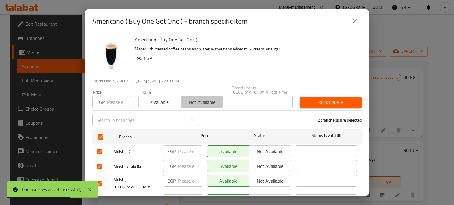
click at [196, 99] on span "Not available" at bounding box center [202, 102] width 38 height 9
click at [309, 99] on span "Bulk update" at bounding box center [330, 102] width 53 height 7
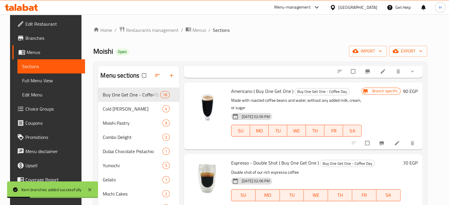
scroll to position [207, 0]
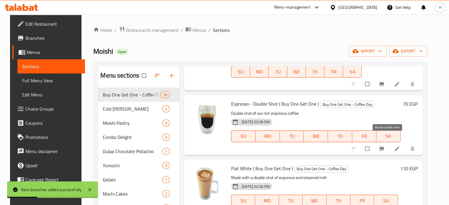
click at [387, 145] on button "Branch-specific-item" at bounding box center [382, 148] width 14 height 13
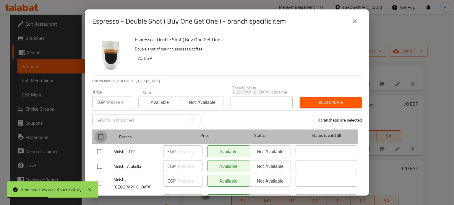
click at [101, 132] on input "checkbox" at bounding box center [100, 137] width 12 height 12
checkbox input "true"
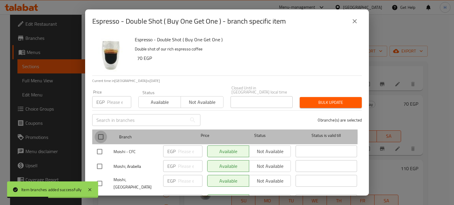
checkbox input "true"
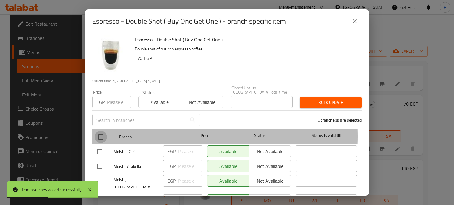
checkbox input "true"
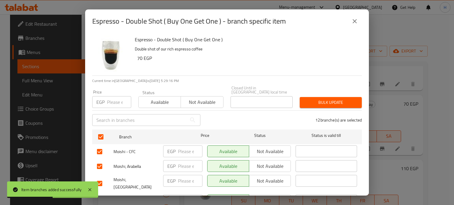
click at [188, 101] on span "Not available" at bounding box center [202, 102] width 38 height 9
click at [328, 101] on span "Bulk update" at bounding box center [330, 102] width 53 height 7
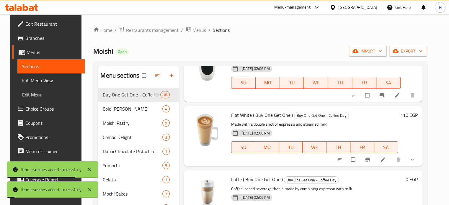
scroll to position [266, 0]
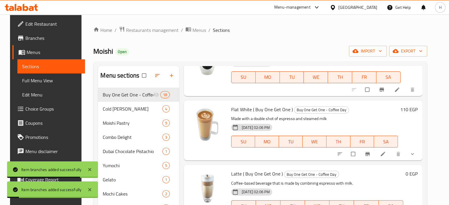
click at [371, 151] on icon "Branch-specific-item" at bounding box center [368, 154] width 6 height 6
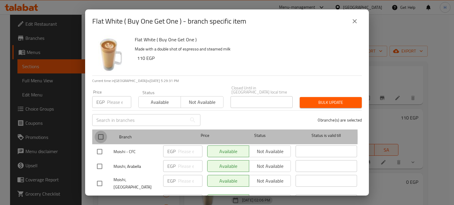
click at [103, 133] on input "checkbox" at bounding box center [100, 137] width 12 height 12
checkbox input "true"
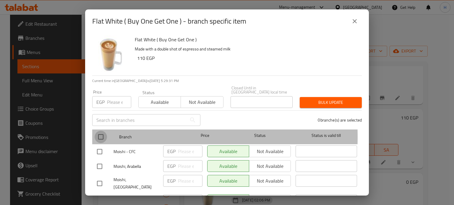
checkbox input "true"
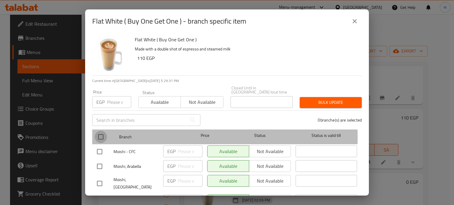
checkbox input "true"
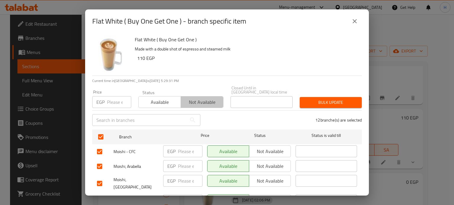
click at [190, 103] on button "Not available" at bounding box center [201, 102] width 43 height 12
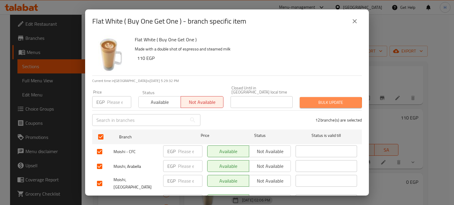
click at [309, 100] on span "Bulk update" at bounding box center [330, 102] width 53 height 7
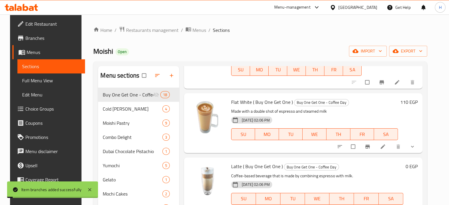
scroll to position [295, 0]
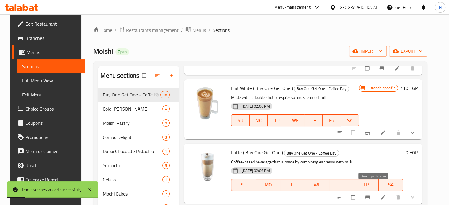
click at [370, 195] on icon "Branch-specific-item" at bounding box center [367, 197] width 4 height 4
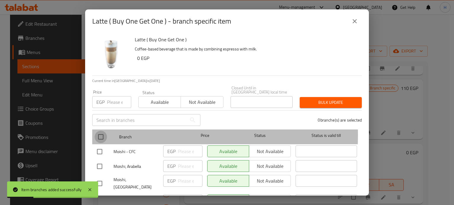
click at [101, 131] on input "checkbox" at bounding box center [100, 137] width 12 height 12
checkbox input "true"
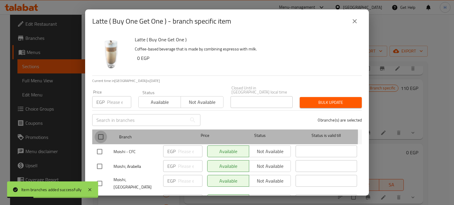
checkbox input "true"
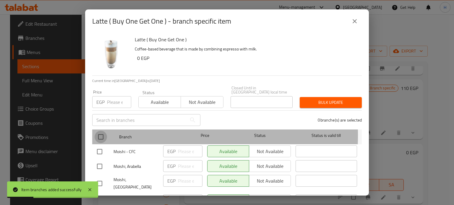
checkbox input "true"
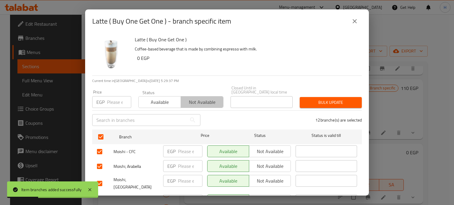
click at [190, 98] on span "Not available" at bounding box center [202, 102] width 38 height 9
click at [323, 99] on span "Bulk update" at bounding box center [330, 102] width 53 height 7
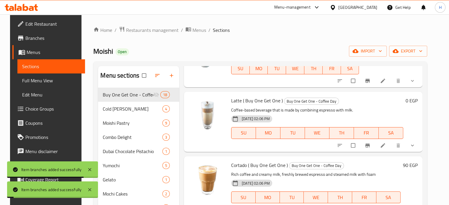
scroll to position [354, 0]
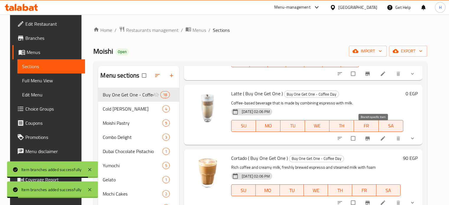
click at [370, 136] on icon "Branch-specific-item" at bounding box center [367, 138] width 4 height 4
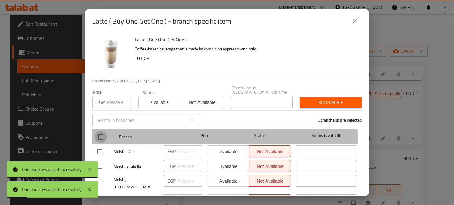
click at [101, 133] on input "checkbox" at bounding box center [100, 137] width 12 height 12
checkbox input "true"
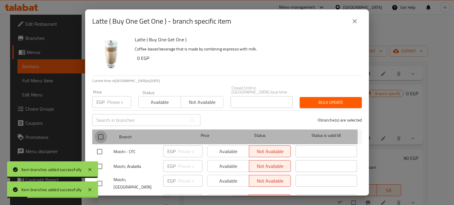
checkbox input "true"
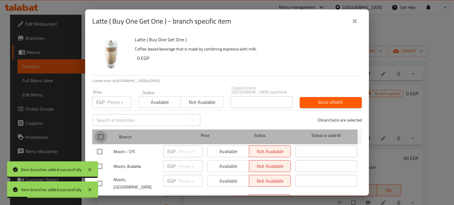
checkbox input "true"
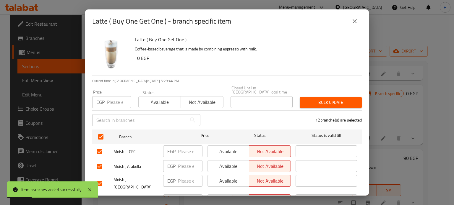
click at [188, 100] on span "Not available" at bounding box center [202, 102] width 38 height 9
click at [351, 19] on icon "close" at bounding box center [354, 21] width 7 height 7
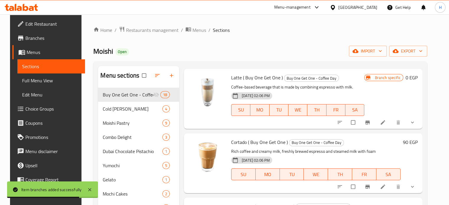
scroll to position [384, 0]
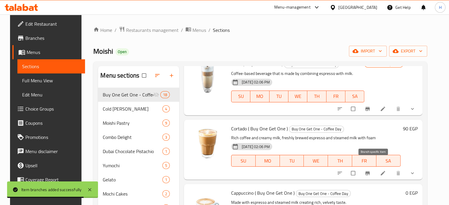
click at [370, 171] on icon "Branch-specific-item" at bounding box center [367, 173] width 4 height 4
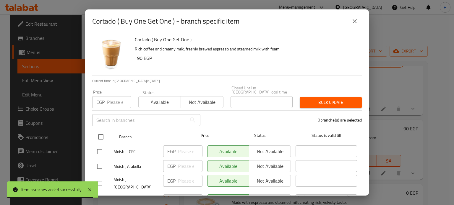
click at [102, 133] on input "checkbox" at bounding box center [100, 137] width 12 height 12
checkbox input "true"
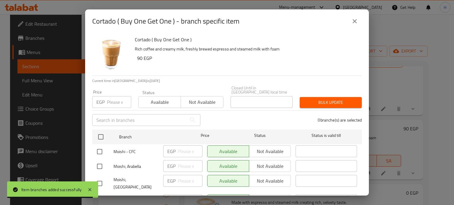
checkbox input "true"
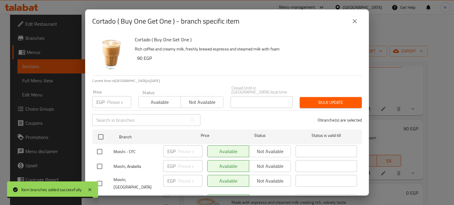
checkbox input "true"
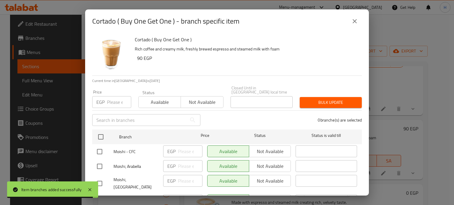
checkbox input "true"
click at [192, 99] on span "Not available" at bounding box center [202, 102] width 38 height 9
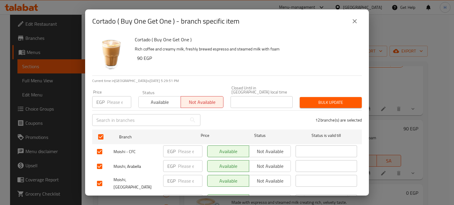
click at [307, 99] on span "Bulk update" at bounding box center [330, 102] width 53 height 7
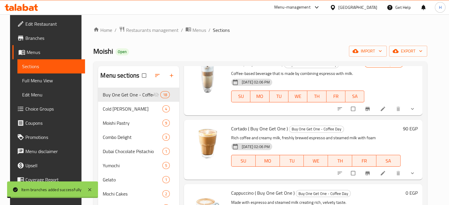
scroll to position [443, 0]
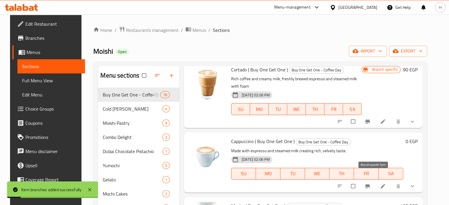
click at [371, 183] on icon "Branch-specific-item" at bounding box center [368, 186] width 6 height 6
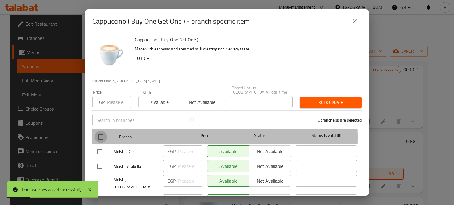
click at [100, 134] on input "checkbox" at bounding box center [100, 137] width 12 height 12
checkbox input "true"
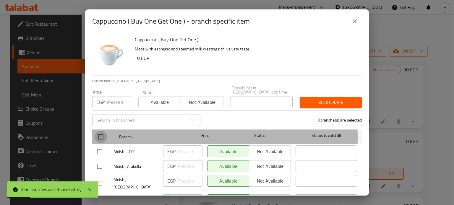
checkbox input "true"
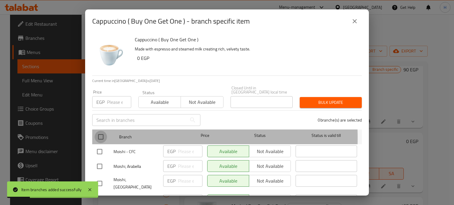
checkbox input "true"
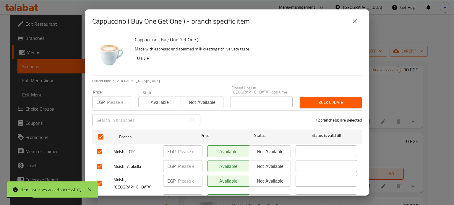
click at [185, 98] on span "Not available" at bounding box center [202, 102] width 38 height 9
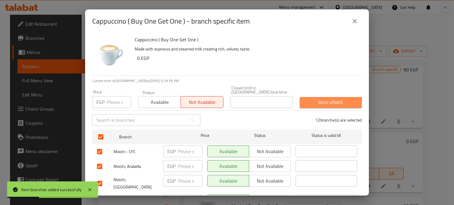
click at [313, 104] on button "Bulk update" at bounding box center [330, 102] width 62 height 11
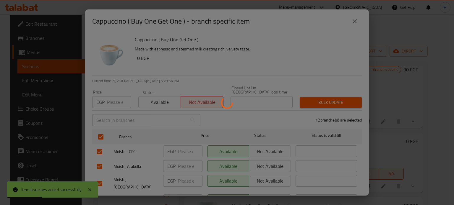
click at [313, 103] on div at bounding box center [227, 102] width 454 height 205
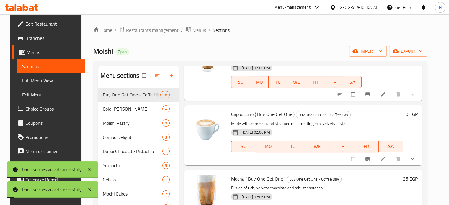
scroll to position [502, 0]
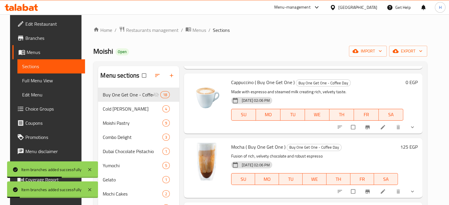
click at [370, 190] on icon "Branch-specific-item" at bounding box center [367, 192] width 4 height 4
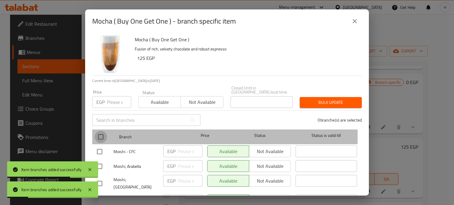
click at [103, 132] on input "checkbox" at bounding box center [100, 137] width 12 height 12
checkbox input "true"
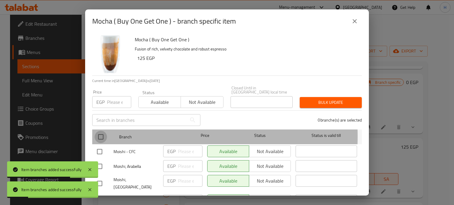
checkbox input "true"
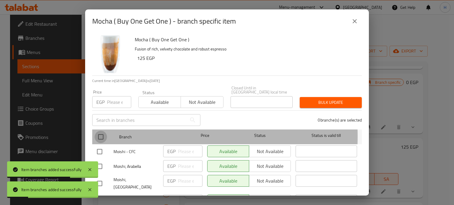
checkbox input "true"
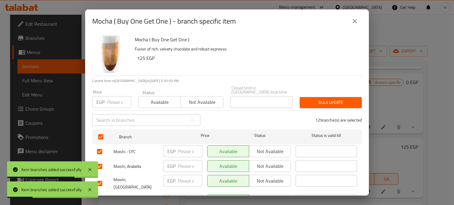
click at [190, 100] on span "Not available" at bounding box center [202, 102] width 38 height 9
click at [341, 100] on span "Bulk update" at bounding box center [330, 102] width 53 height 7
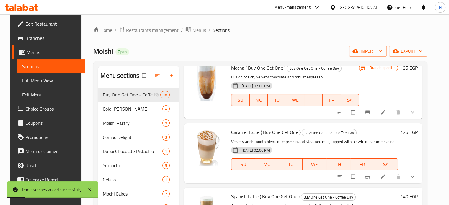
scroll to position [591, 0]
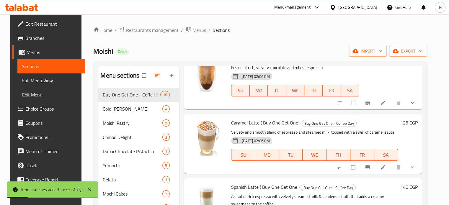
click at [369, 161] on button "Branch-specific-item" at bounding box center [368, 167] width 14 height 13
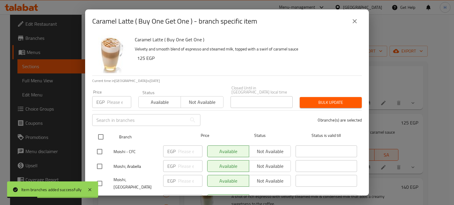
click at [101, 134] on input "checkbox" at bounding box center [100, 137] width 12 height 12
checkbox input "true"
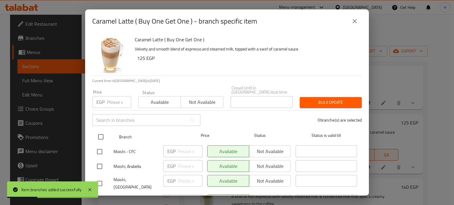
checkbox input "true"
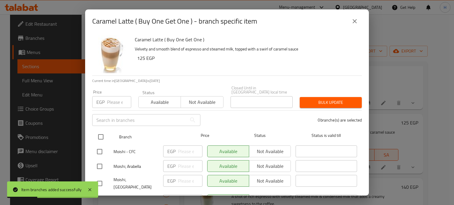
checkbox input "true"
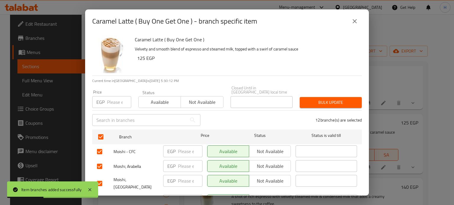
click at [190, 100] on span "Not available" at bounding box center [202, 102] width 38 height 9
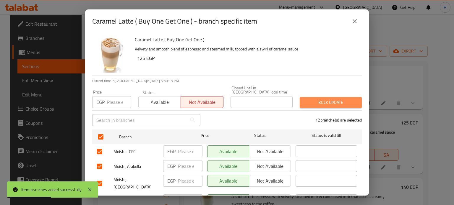
click at [336, 99] on span "Bulk update" at bounding box center [330, 102] width 53 height 7
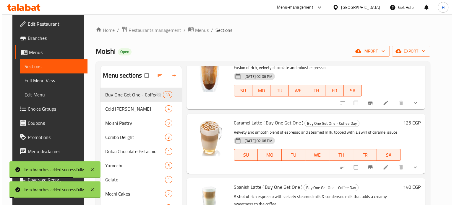
scroll to position [620, 0]
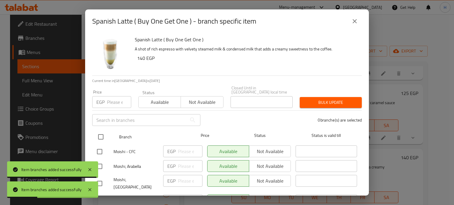
click at [102, 131] on input "checkbox" at bounding box center [100, 137] width 12 height 12
checkbox input "true"
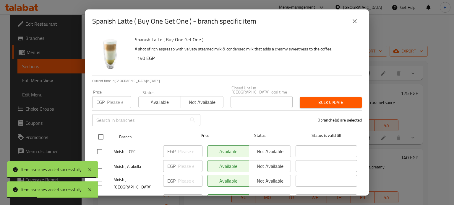
checkbox input "true"
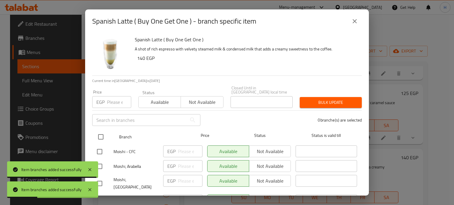
checkbox input "true"
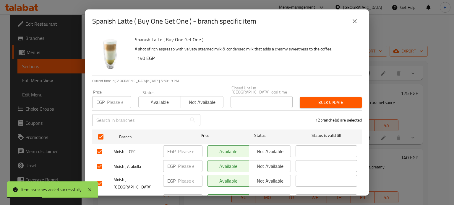
click at [187, 98] on span "Not available" at bounding box center [202, 102] width 38 height 9
click at [340, 99] on span "Bulk update" at bounding box center [330, 102] width 53 height 7
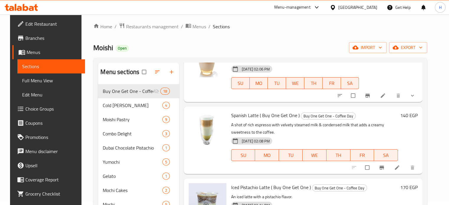
scroll to position [679, 0]
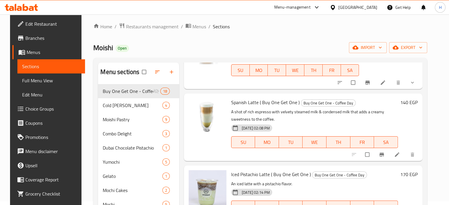
click at [384, 152] on icon "Branch-specific-item" at bounding box center [382, 155] width 6 height 6
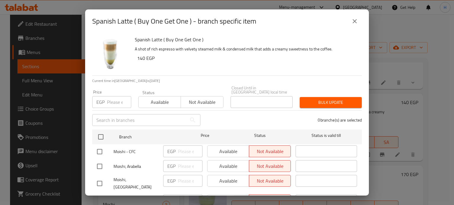
click at [351, 22] on button "close" at bounding box center [354, 21] width 14 height 14
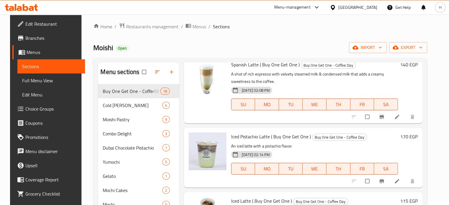
scroll to position [738, 0]
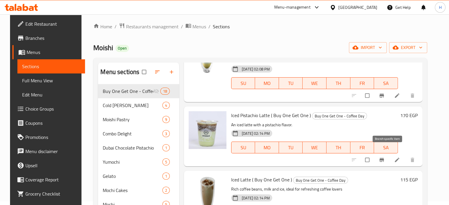
click at [385, 157] on icon "Branch-specific-item" at bounding box center [382, 160] width 6 height 6
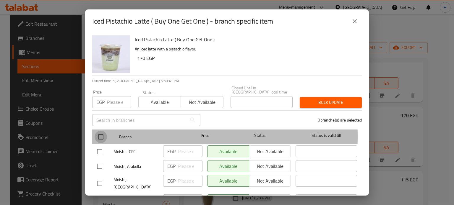
click at [100, 132] on input "checkbox" at bounding box center [100, 137] width 12 height 12
checkbox input "true"
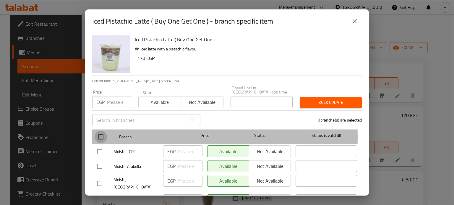
checkbox input "true"
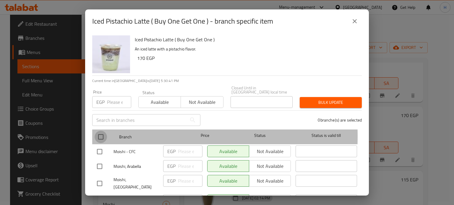
checkbox input "true"
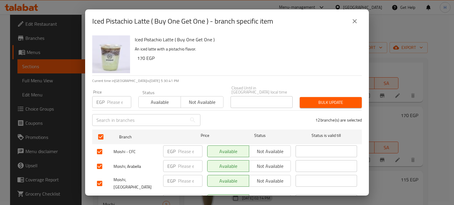
click at [189, 99] on span "Not available" at bounding box center [202, 102] width 38 height 9
click at [308, 97] on button "Bulk update" at bounding box center [330, 102] width 62 height 11
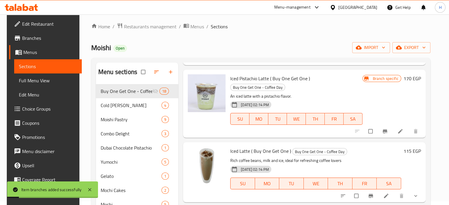
scroll to position [797, 0]
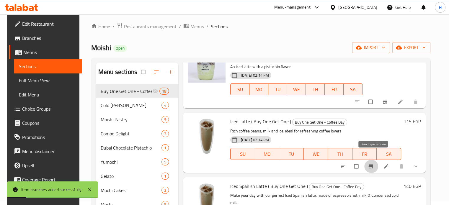
click at [373, 164] on icon "Branch-specific-item" at bounding box center [371, 166] width 4 height 4
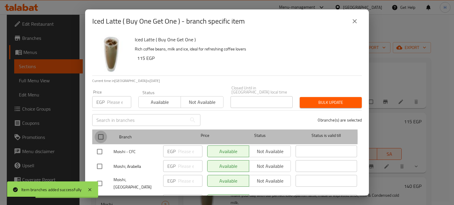
click at [100, 133] on input "checkbox" at bounding box center [100, 137] width 12 height 12
checkbox input "true"
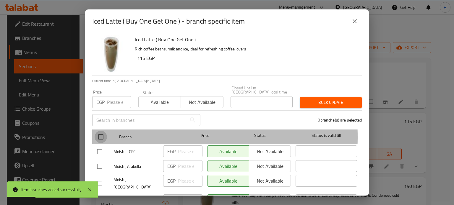
checkbox input "true"
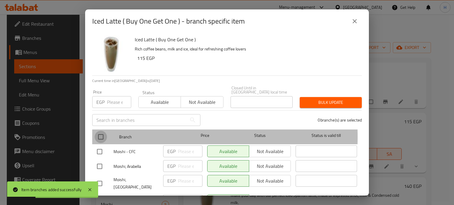
checkbox input "true"
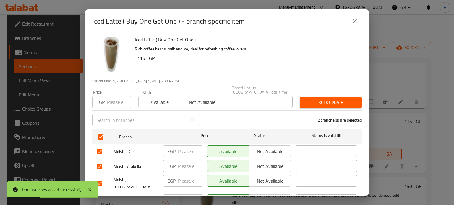
click at [198, 96] on button "Not available" at bounding box center [201, 102] width 43 height 12
click at [304, 100] on span "Bulk update" at bounding box center [330, 102] width 53 height 7
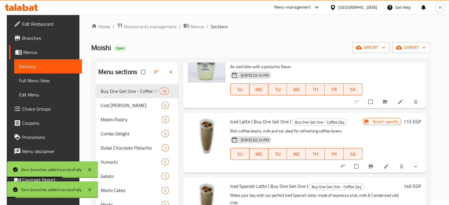
scroll to position [856, 0]
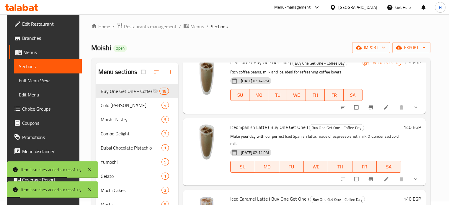
click at [373, 177] on icon "Branch-specific-item" at bounding box center [371, 179] width 4 height 4
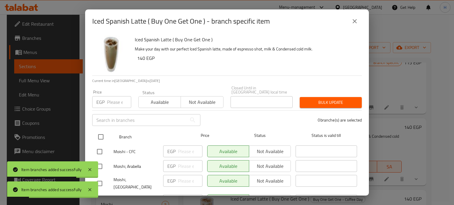
click at [100, 133] on input "checkbox" at bounding box center [100, 137] width 12 height 12
checkbox input "true"
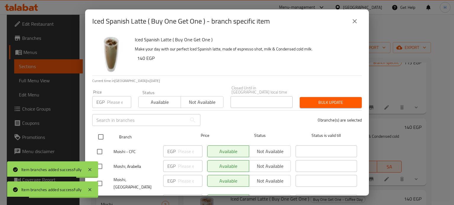
checkbox input "true"
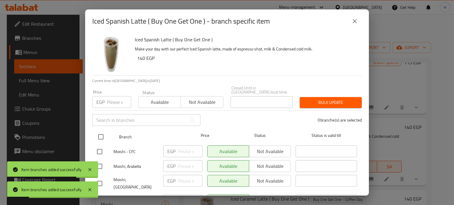
checkbox input "true"
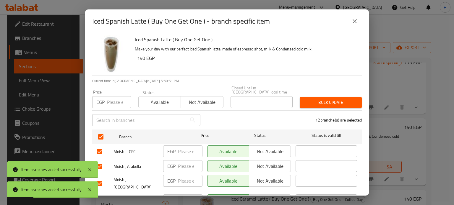
click at [185, 98] on span "Not available" at bounding box center [202, 102] width 38 height 9
click at [324, 99] on span "Bulk update" at bounding box center [330, 102] width 53 height 7
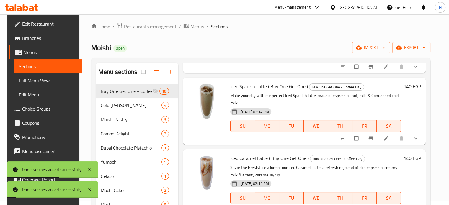
scroll to position [902, 0]
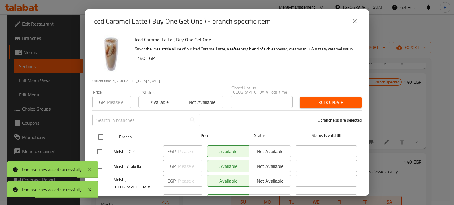
click at [104, 134] on input "checkbox" at bounding box center [100, 137] width 12 height 12
checkbox input "true"
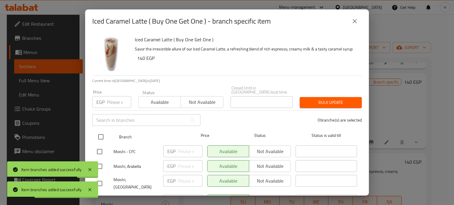
checkbox input "true"
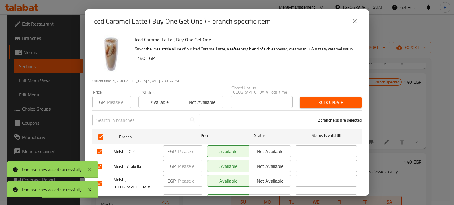
click at [193, 102] on span "Not available" at bounding box center [202, 102] width 38 height 9
click at [314, 101] on span "Bulk update" at bounding box center [330, 102] width 53 height 7
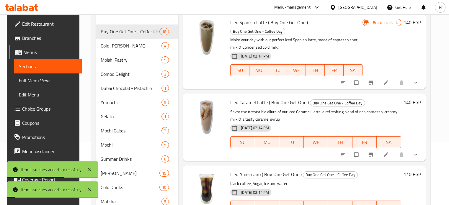
scroll to position [92, 0]
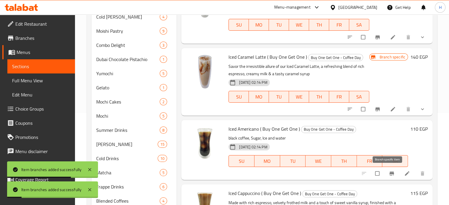
click at [385, 173] on button "Branch-specific-item" at bounding box center [392, 173] width 14 height 13
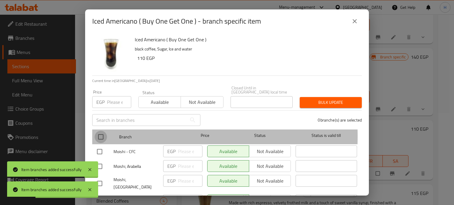
click at [102, 132] on input "checkbox" at bounding box center [100, 137] width 12 height 12
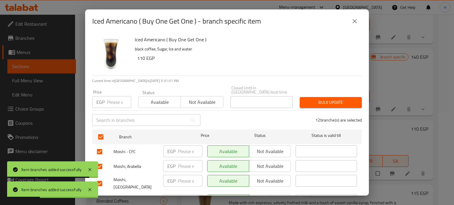
click at [190, 100] on span "Not available" at bounding box center [202, 102] width 38 height 9
click at [332, 99] on span "Bulk update" at bounding box center [330, 102] width 53 height 7
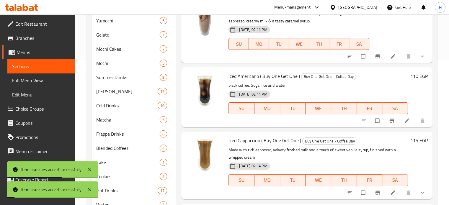
scroll to position [151, 0]
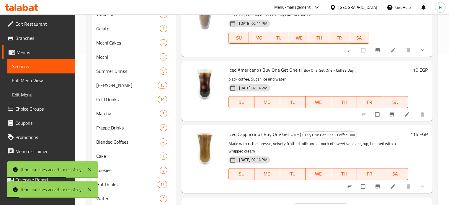
click at [375, 188] on icon "Branch-specific-item" at bounding box center [378, 187] width 6 height 6
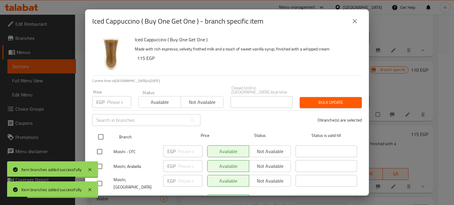
click at [99, 131] on input "checkbox" at bounding box center [100, 137] width 12 height 12
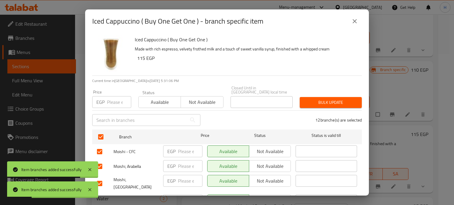
click at [197, 100] on span "Not available" at bounding box center [202, 102] width 38 height 9
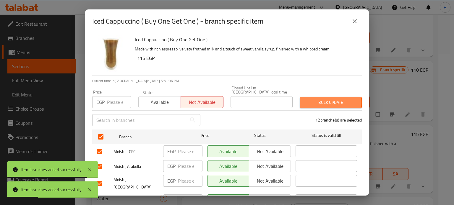
click at [324, 99] on span "Bulk update" at bounding box center [330, 102] width 53 height 7
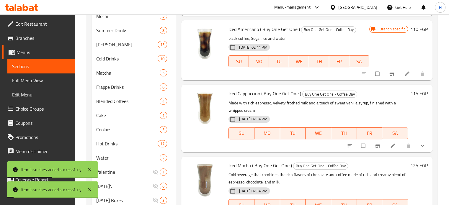
scroll to position [210, 0]
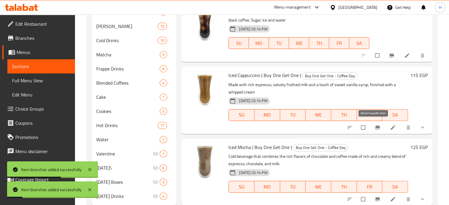
click at [376, 128] on icon "Branch-specific-item" at bounding box center [378, 128] width 6 height 6
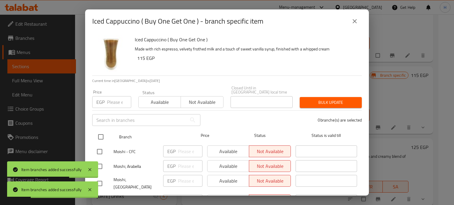
click at [105, 133] on input "checkbox" at bounding box center [100, 137] width 12 height 12
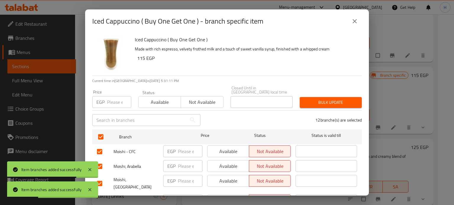
click at [193, 98] on span "Not available" at bounding box center [202, 102] width 38 height 9
click at [353, 20] on icon "close" at bounding box center [354, 21] width 4 height 4
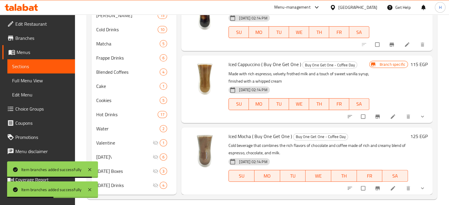
scroll to position [227, 0]
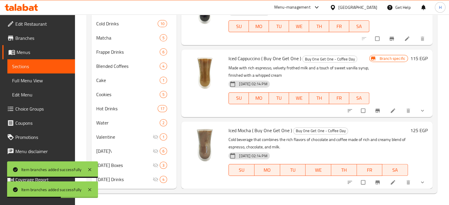
click at [375, 181] on icon "Branch-specific-item" at bounding box center [377, 182] width 4 height 4
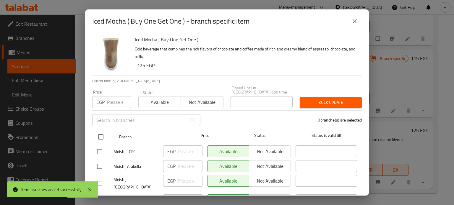
click at [93, 132] on div "Branch Price Status Status is valid till" at bounding box center [226, 137] width 269 height 15
click at [99, 132] on input "checkbox" at bounding box center [100, 137] width 12 height 12
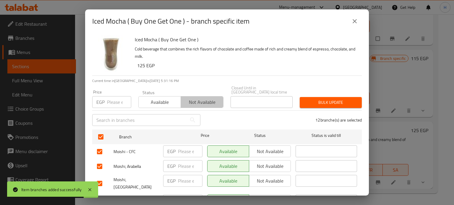
click at [204, 98] on span "Not available" at bounding box center [202, 102] width 38 height 9
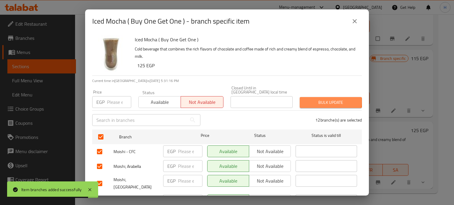
click at [314, 99] on span "Bulk update" at bounding box center [330, 102] width 53 height 7
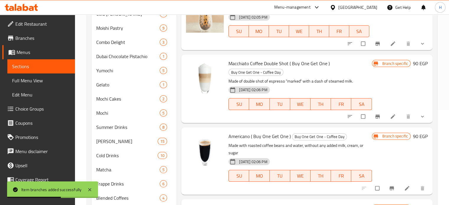
scroll to position [0, 0]
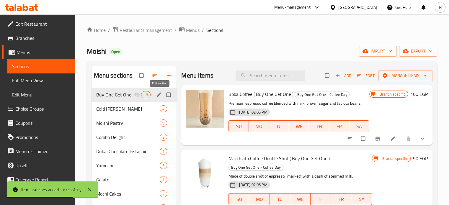
click at [158, 95] on icon "edit" at bounding box center [159, 94] width 4 height 4
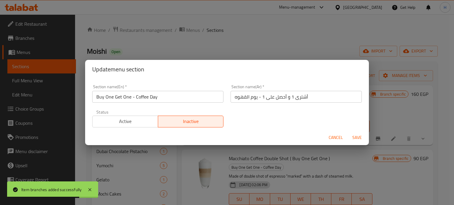
click at [128, 121] on span "Active" at bounding box center [125, 121] width 61 height 9
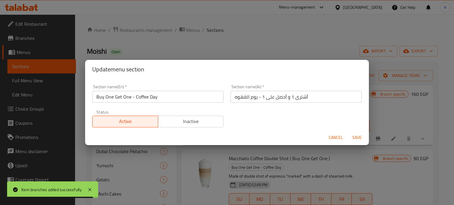
click at [354, 138] on span "Save" at bounding box center [357, 137] width 14 height 7
